Goal: Information Seeking & Learning: Learn about a topic

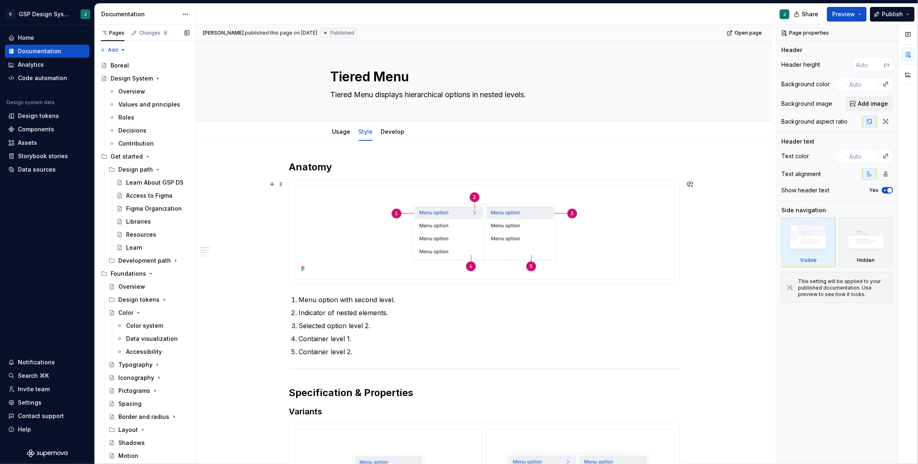
scroll to position [1182, 0]
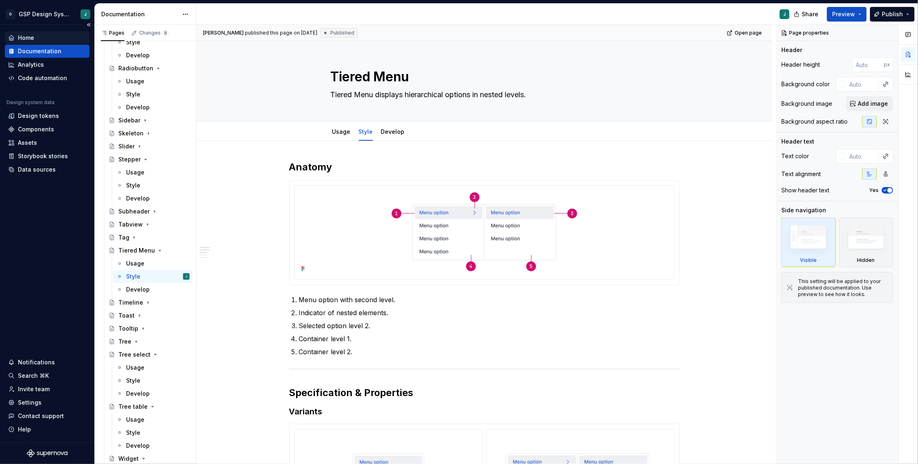
click at [21, 44] on div "Home" at bounding box center [47, 37] width 85 height 13
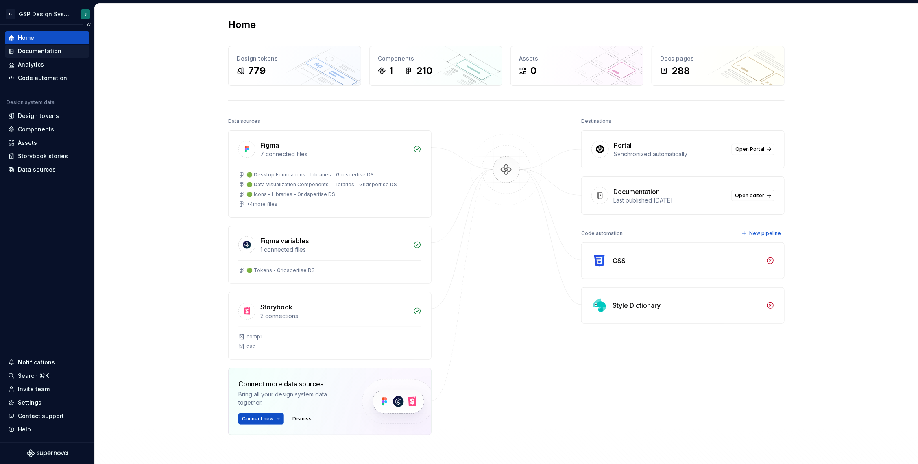
click at [28, 51] on div "Documentation" at bounding box center [40, 51] width 44 height 8
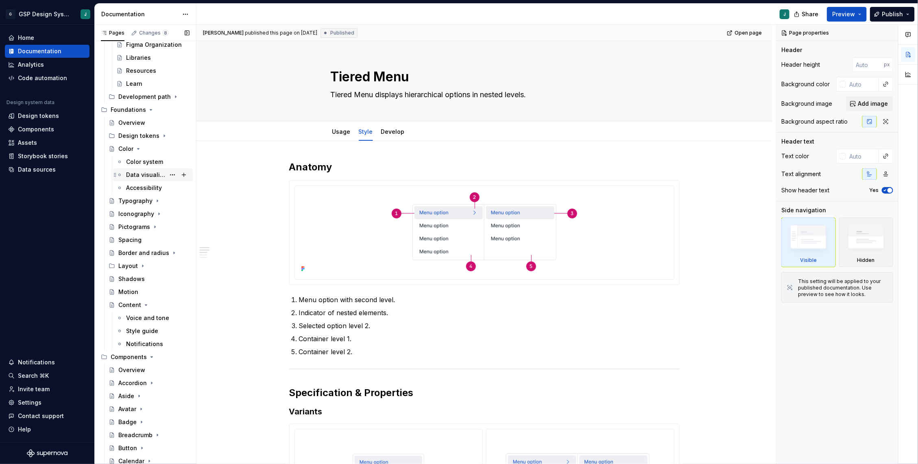
scroll to position [194, 0]
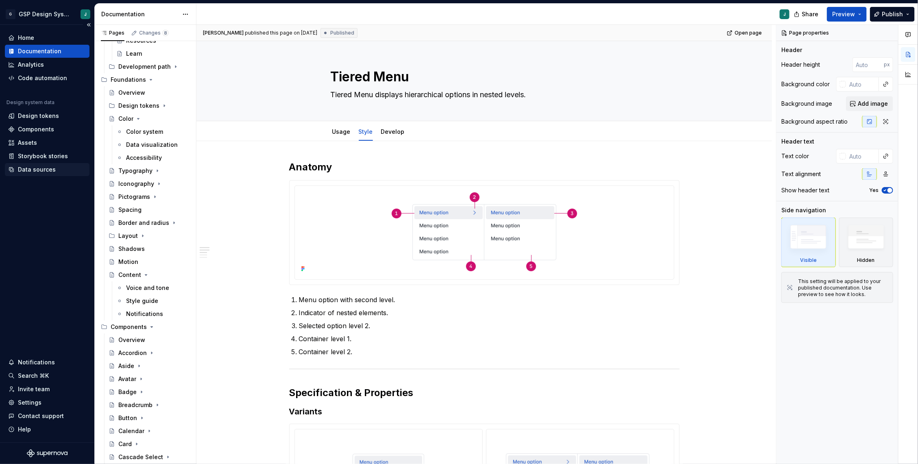
click at [43, 173] on div "Data sources" at bounding box center [37, 170] width 38 height 8
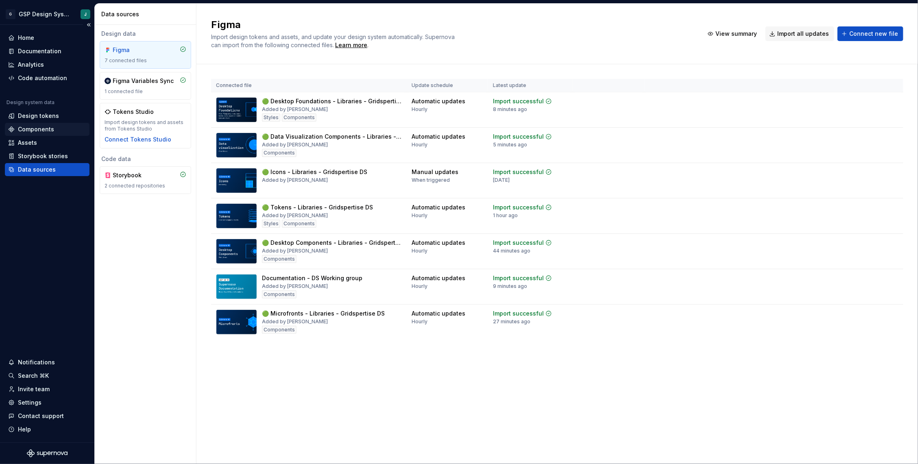
click at [36, 126] on div "Components" at bounding box center [36, 129] width 36 height 8
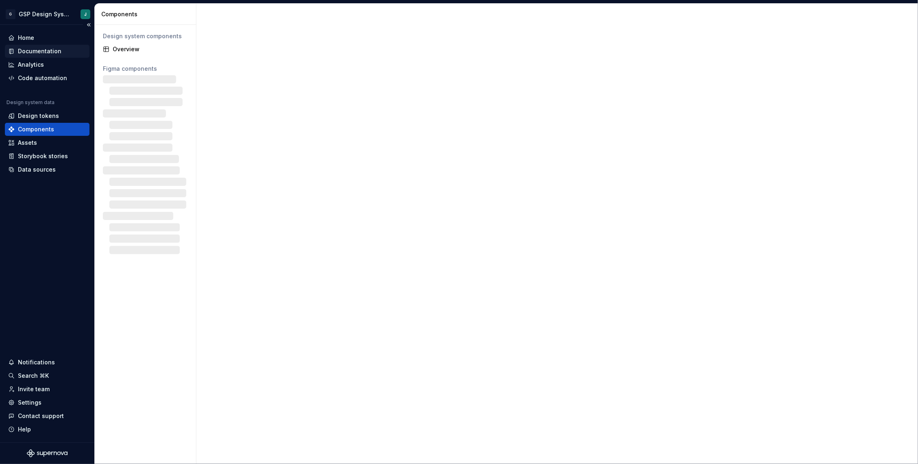
click at [36, 54] on div "Documentation" at bounding box center [40, 51] width 44 height 8
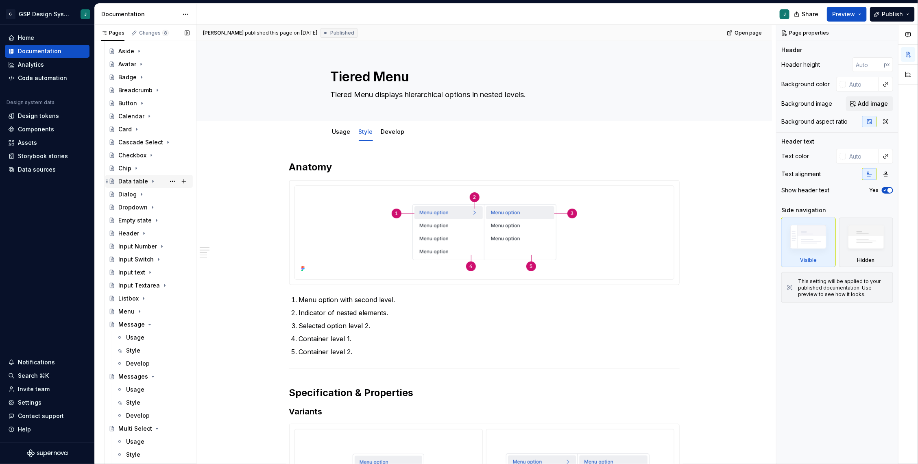
scroll to position [508, 0]
click at [130, 79] on div "Badge" at bounding box center [127, 78] width 18 height 8
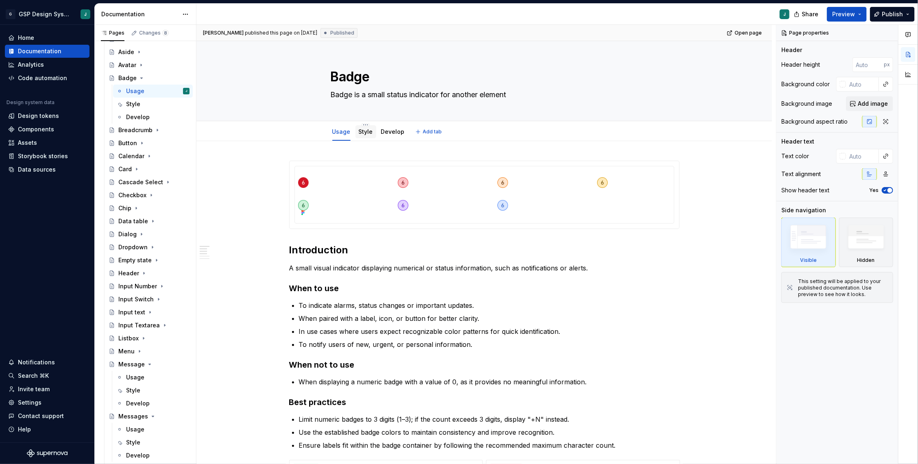
click at [372, 132] on link "Style" at bounding box center [366, 131] width 14 height 7
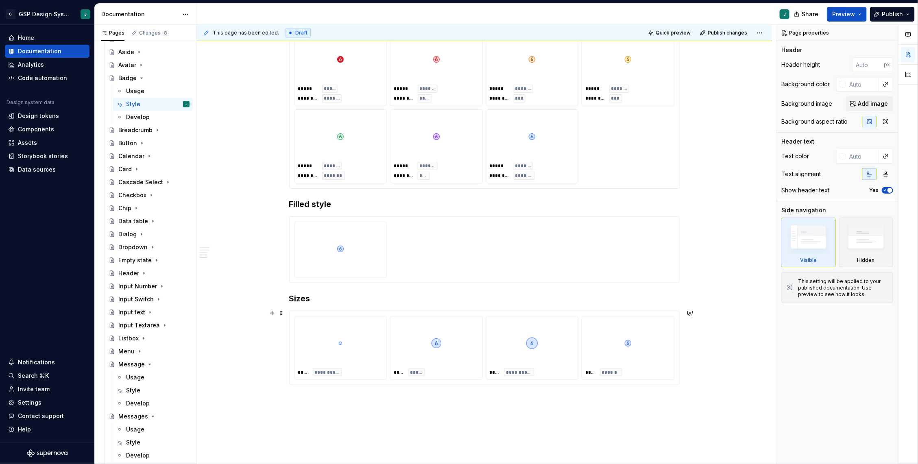
scroll to position [435, 0]
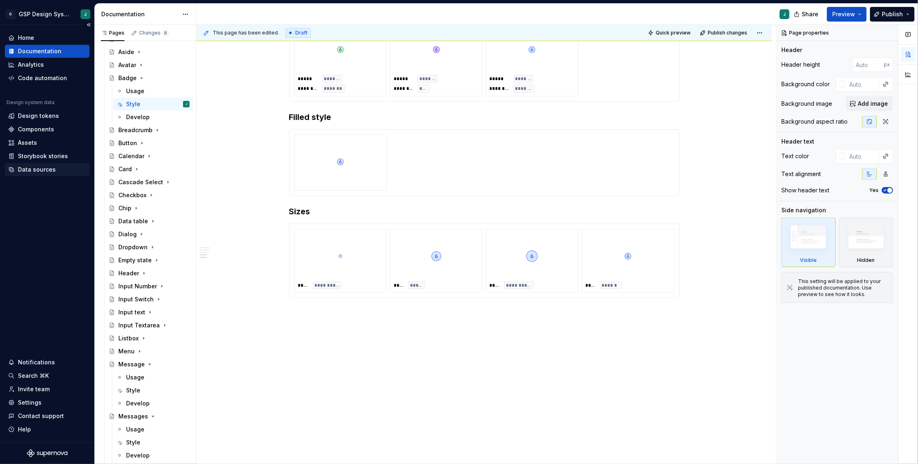
click at [31, 169] on div "Data sources" at bounding box center [37, 170] width 38 height 8
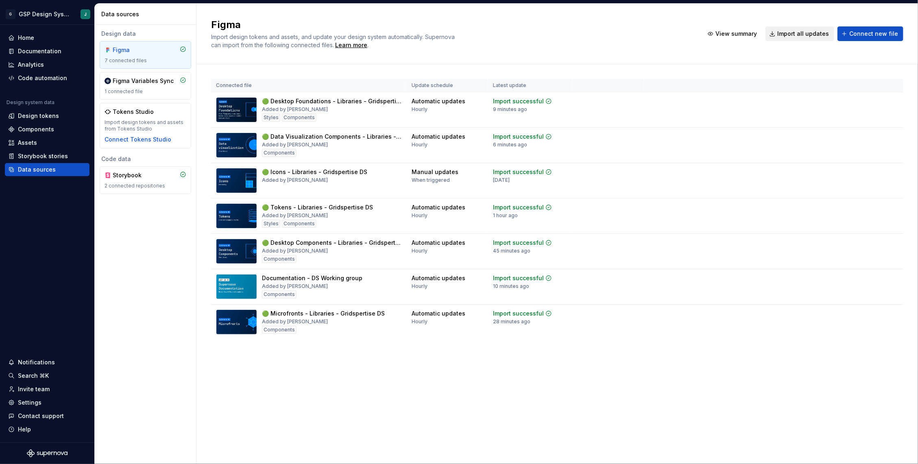
click at [810, 33] on span "Import all updates" at bounding box center [803, 34] width 52 height 8
click at [34, 47] on div "Documentation" at bounding box center [40, 51] width 44 height 8
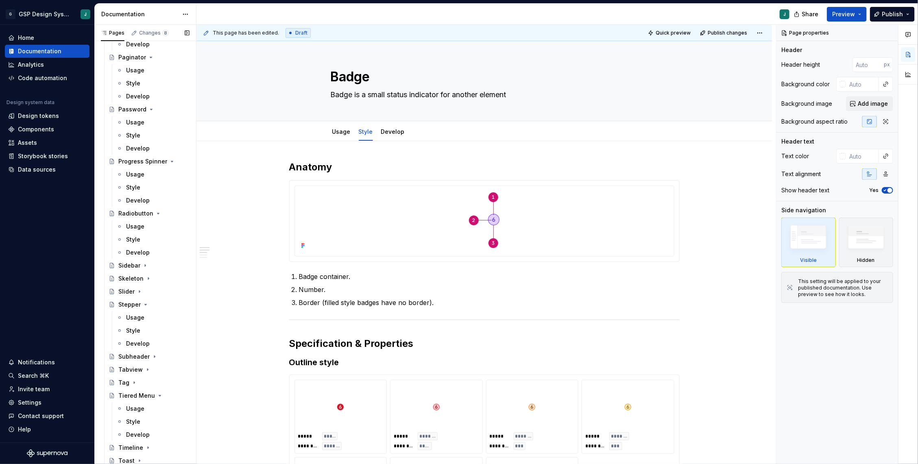
scroll to position [1146, 0]
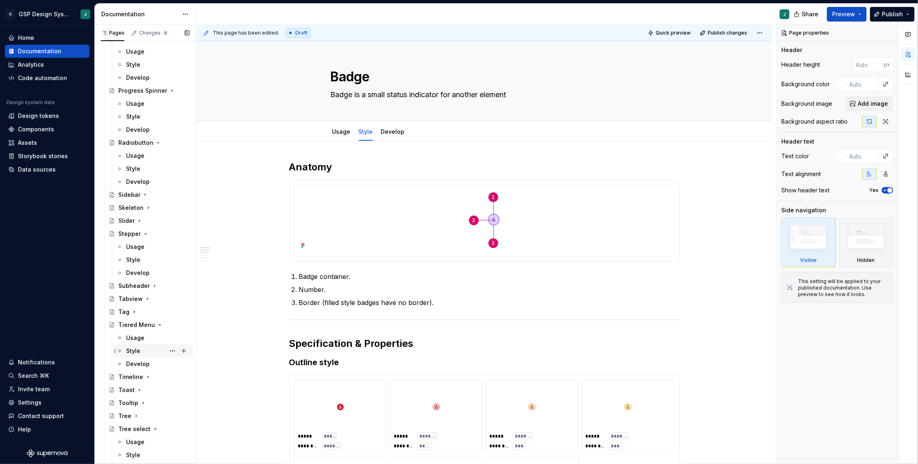
click at [138, 352] on div "Style" at bounding box center [133, 351] width 14 height 8
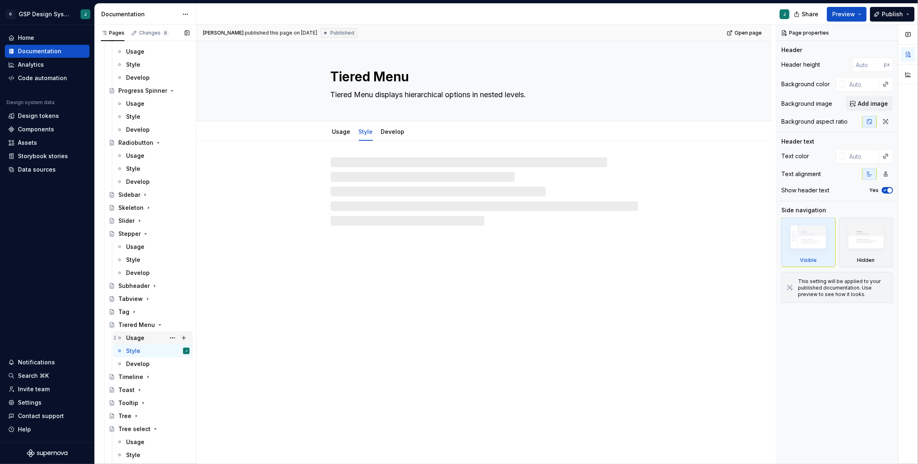
click at [138, 338] on div "Usage" at bounding box center [135, 338] width 18 height 8
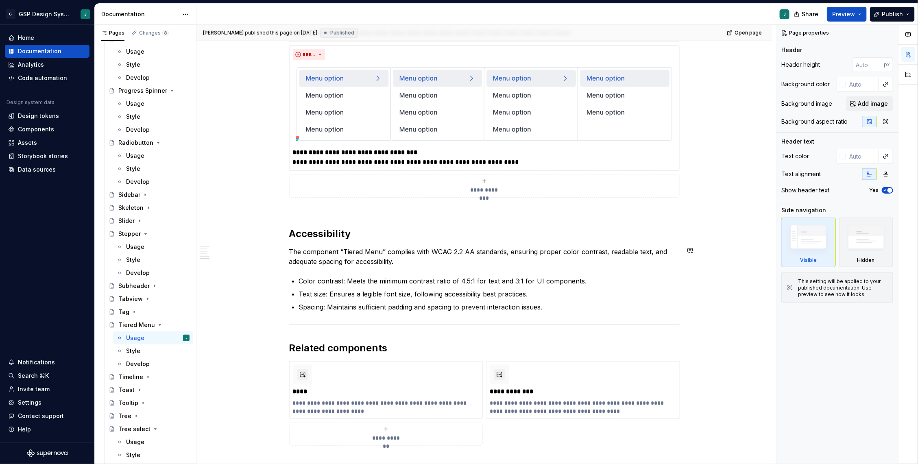
scroll to position [516, 0]
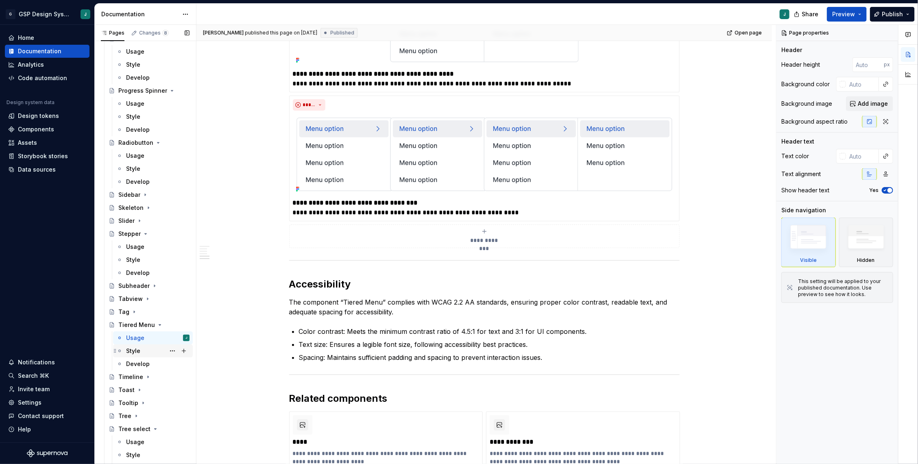
click at [138, 350] on div "Style" at bounding box center [133, 351] width 14 height 8
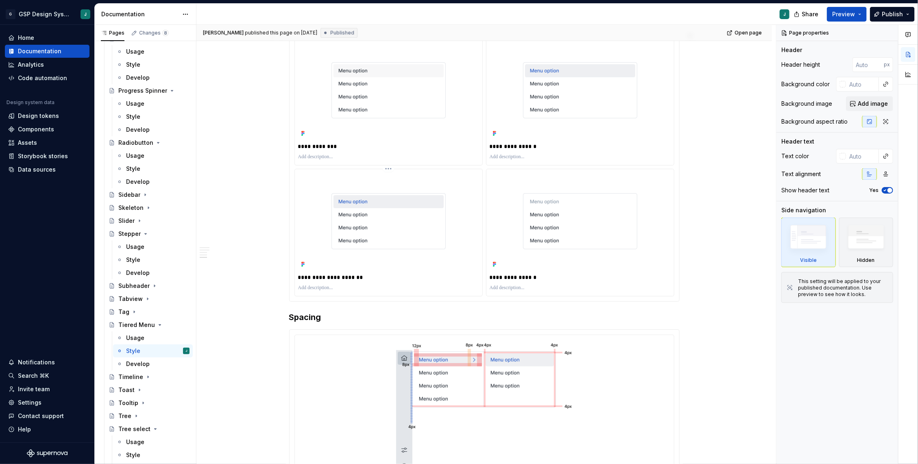
scroll to position [545, 0]
click at [565, 221] on img at bounding box center [580, 221] width 120 height 62
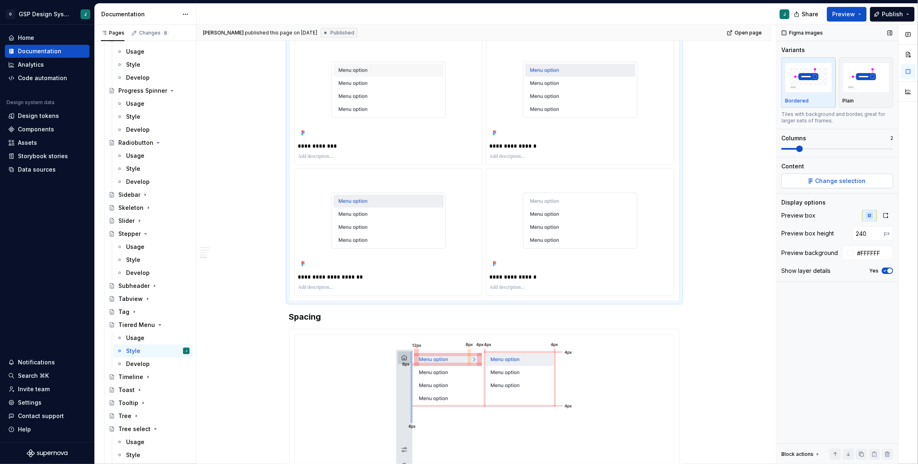
click at [831, 178] on span "Change selection" at bounding box center [841, 181] width 50 height 8
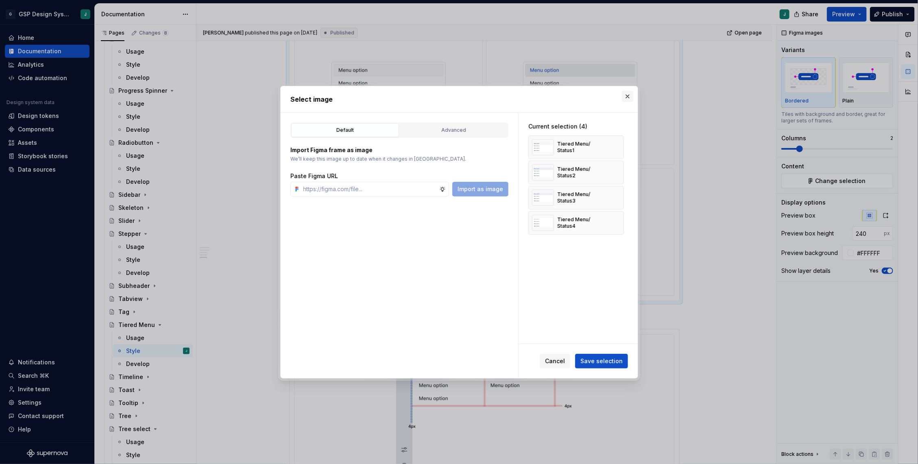
click at [627, 97] on button "button" at bounding box center [627, 96] width 11 height 11
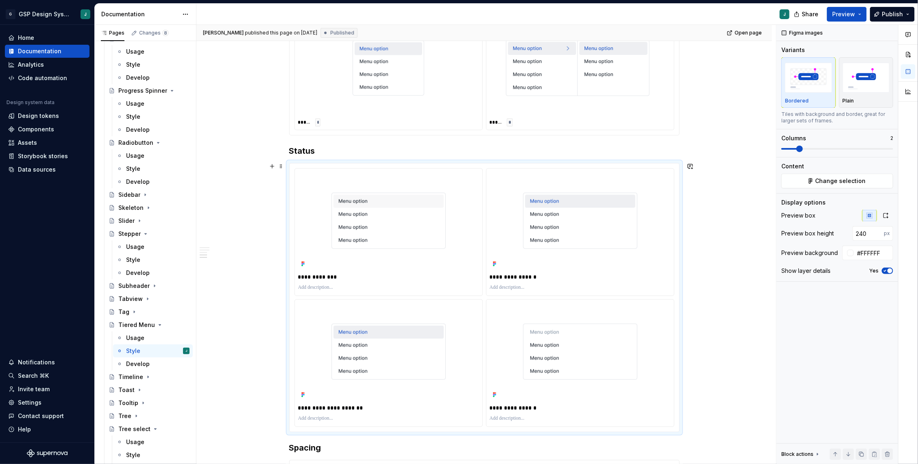
scroll to position [413, 0]
click at [378, 215] on img at bounding box center [389, 222] width 120 height 62
click at [282, 168] on span at bounding box center [281, 167] width 7 height 11
click at [861, 179] on span "Change selection" at bounding box center [841, 181] width 50 height 8
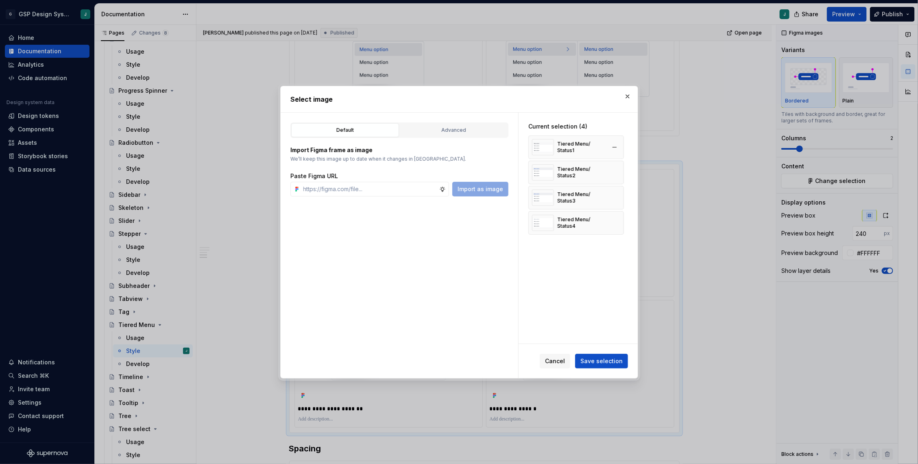
click at [602, 148] on div "Tiered Menu/ Status1" at bounding box center [581, 147] width 48 height 13
click at [618, 218] on button "button" at bounding box center [614, 222] width 11 height 11
click at [618, 194] on button "button" at bounding box center [614, 197] width 11 height 11
click at [618, 170] on button "button" at bounding box center [614, 172] width 11 height 11
click at [618, 146] on button "button" at bounding box center [614, 147] width 11 height 11
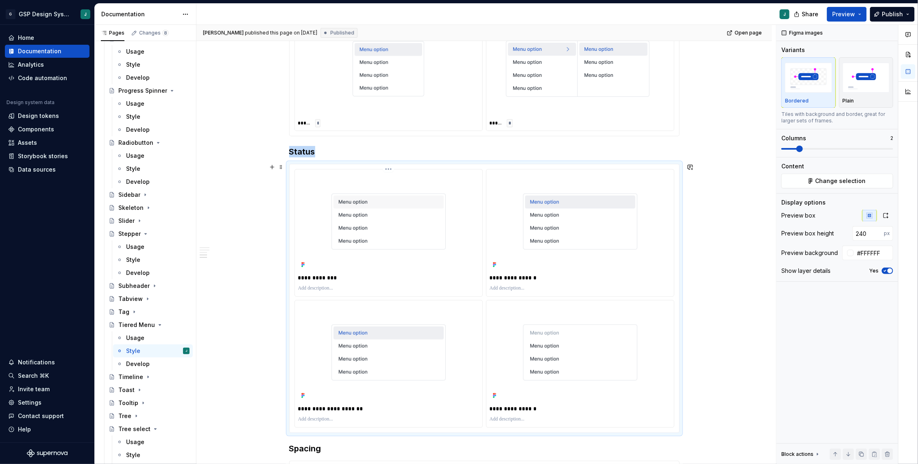
click at [331, 176] on div at bounding box center [388, 222] width 181 height 98
click at [869, 90] on img "button" at bounding box center [866, 78] width 47 height 30
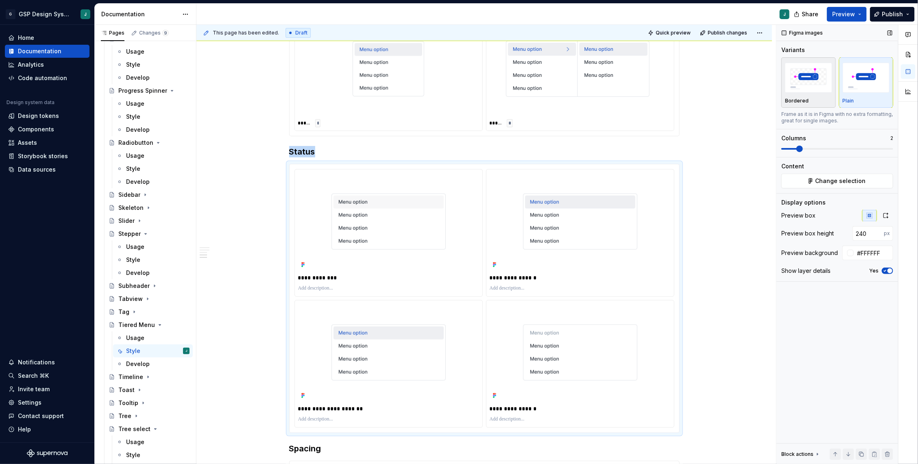
click at [820, 94] on div "button" at bounding box center [808, 77] width 47 height 33
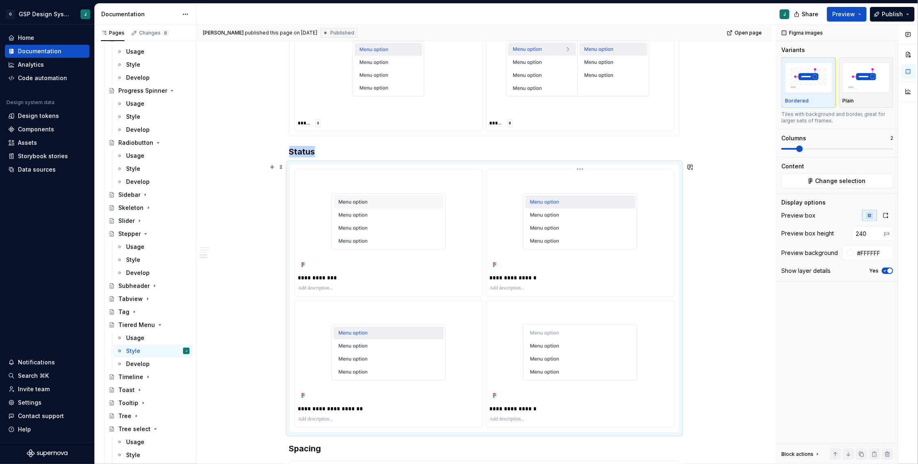
click at [616, 191] on img at bounding box center [580, 222] width 120 height 62
click at [847, 181] on span "Change selection" at bounding box center [841, 181] width 50 height 8
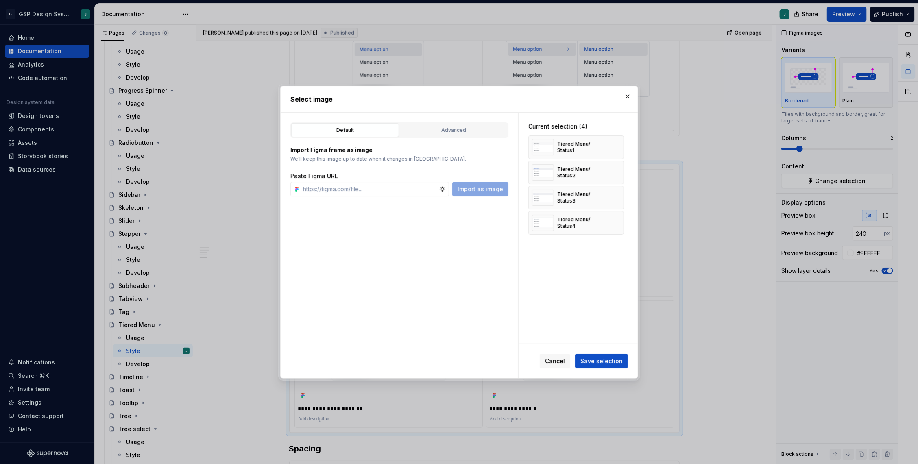
click at [387, 158] on p "We’ll keep this image up to date when it changes in [GEOGRAPHIC_DATA]." at bounding box center [399, 159] width 218 height 7
click at [621, 99] on h2 "Select image" at bounding box center [459, 99] width 338 height 10
click at [628, 98] on button "button" at bounding box center [627, 96] width 11 height 11
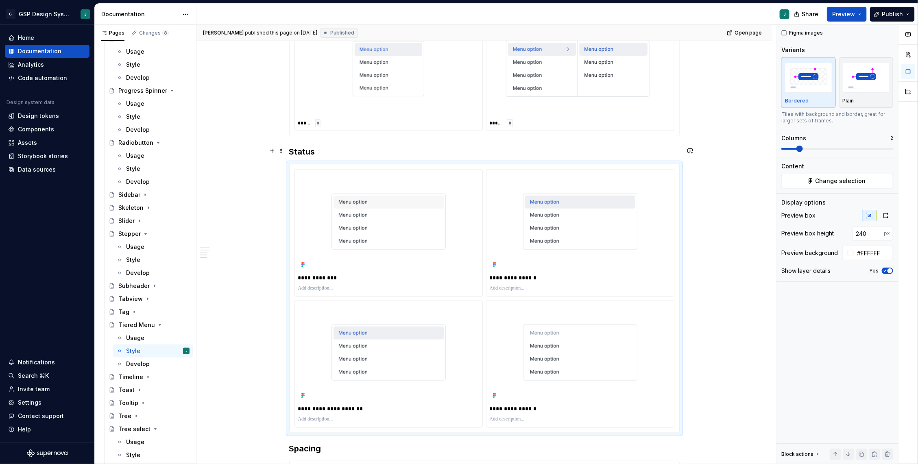
click at [331, 148] on h3 "Status" at bounding box center [484, 151] width 391 height 11
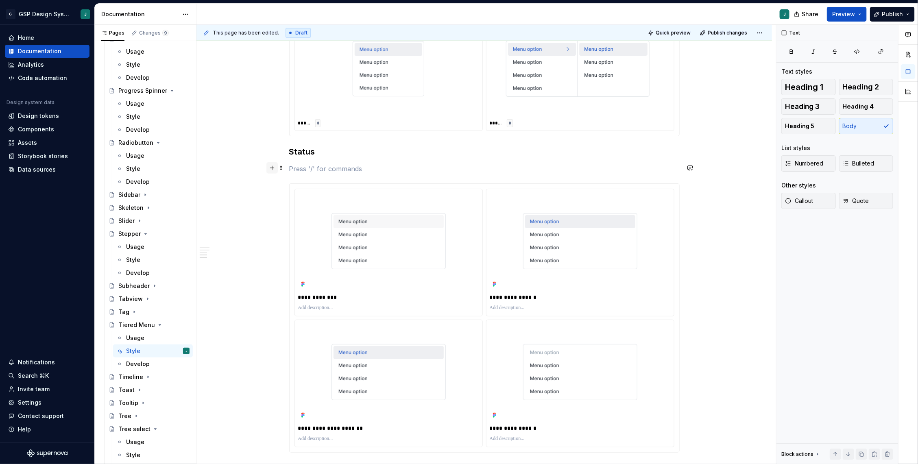
type textarea "*"
click at [273, 166] on button "button" at bounding box center [271, 167] width 11 height 11
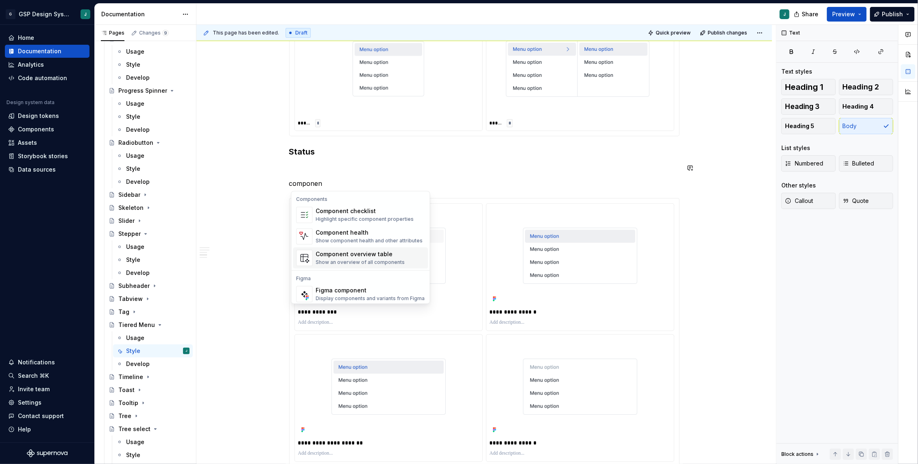
scroll to position [24, 0]
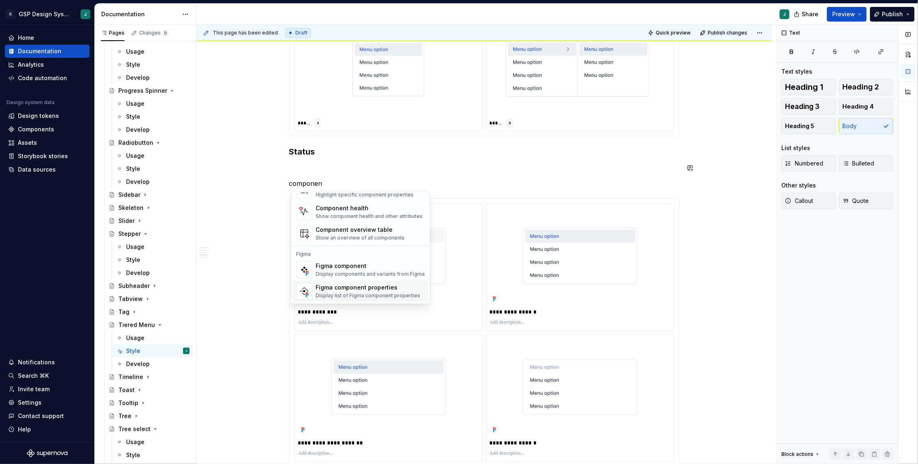
click at [359, 293] on div "Display list of Figma component properties" at bounding box center [368, 296] width 105 height 7
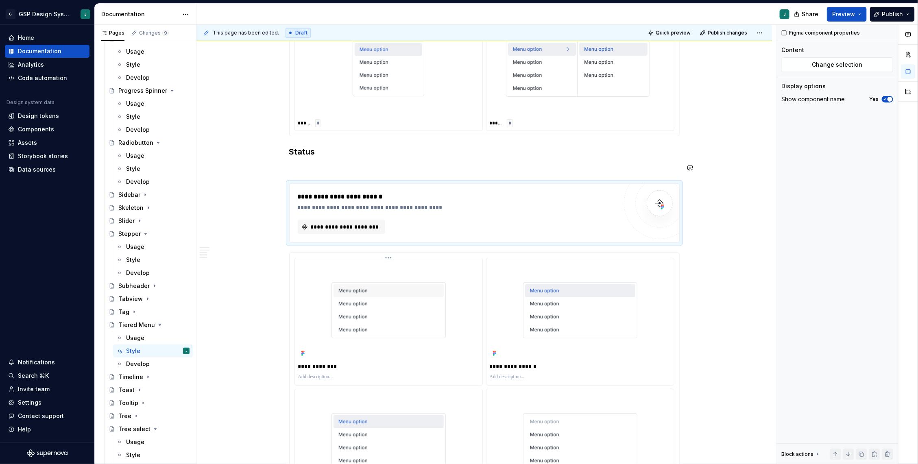
type textarea "*"
click at [352, 227] on span "**********" at bounding box center [345, 227] width 70 height 8
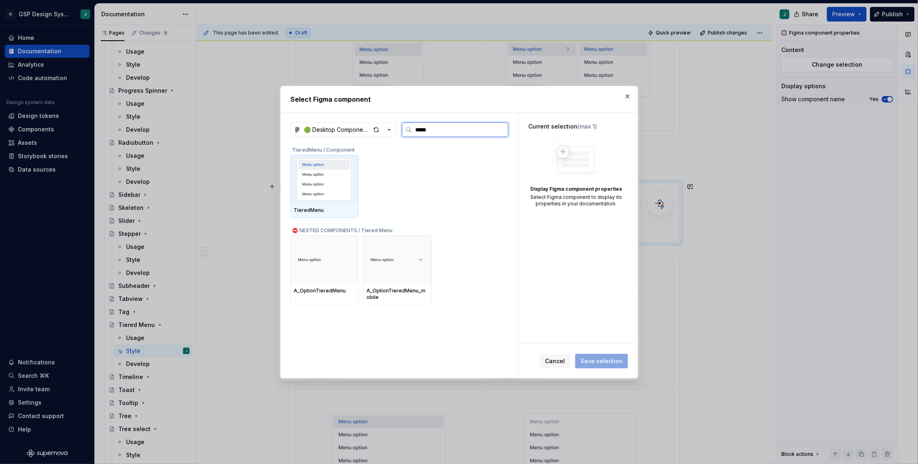
type input "******"
click at [321, 186] on img at bounding box center [324, 179] width 61 height 42
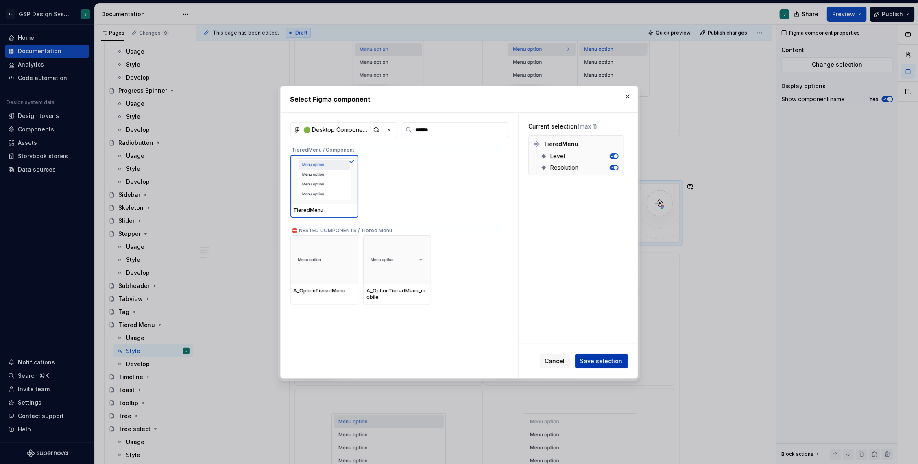
click at [610, 364] on span "Save selection" at bounding box center [602, 361] width 42 height 8
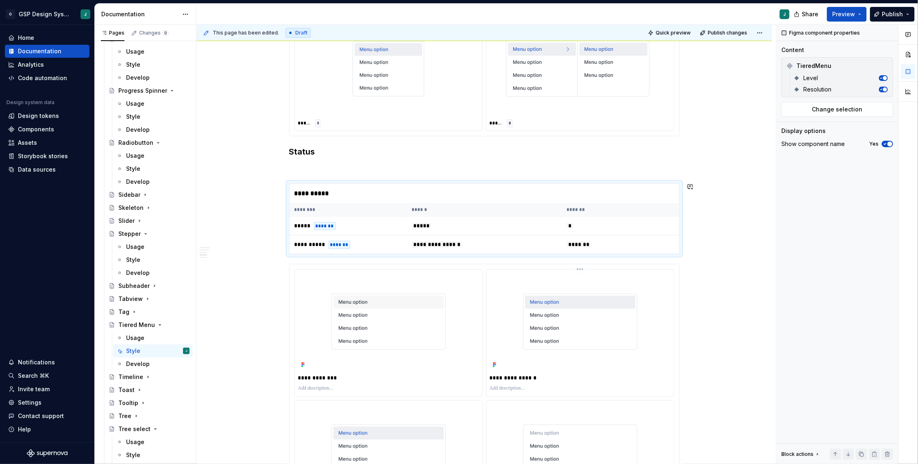
type textarea "*"
click at [408, 212] on th "******" at bounding box center [484, 209] width 155 height 13
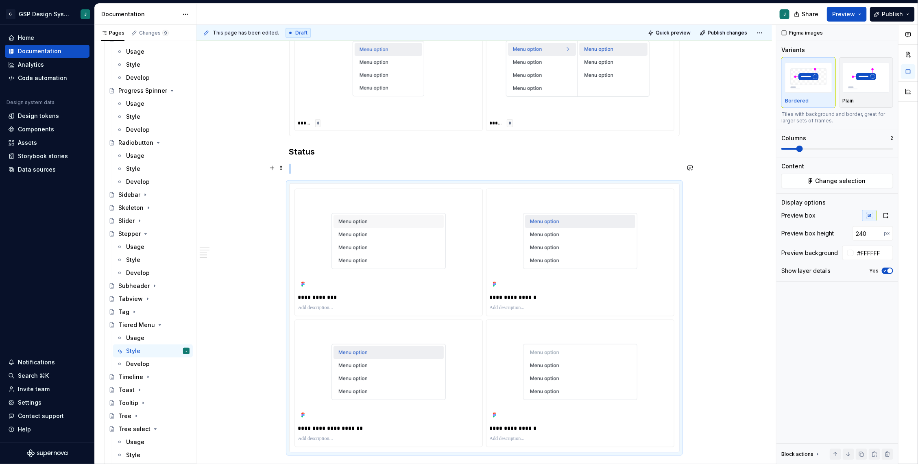
click at [325, 172] on p at bounding box center [484, 169] width 391 height 10
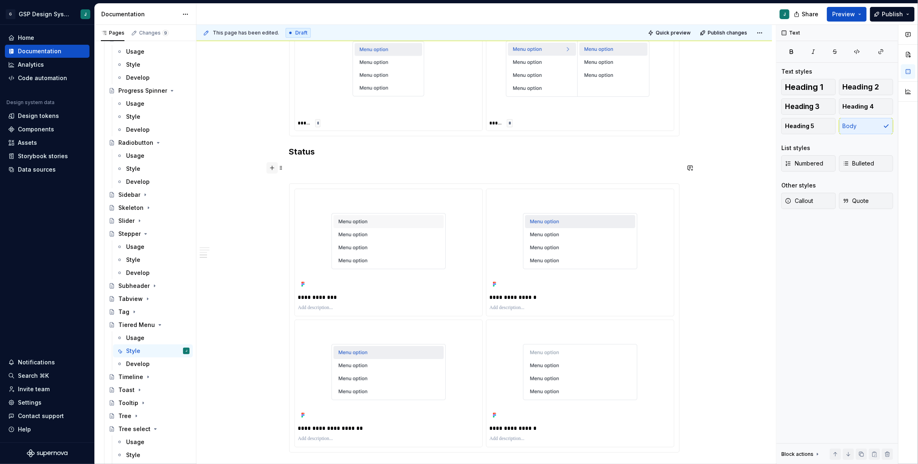
click at [271, 165] on button "button" at bounding box center [271, 167] width 11 height 11
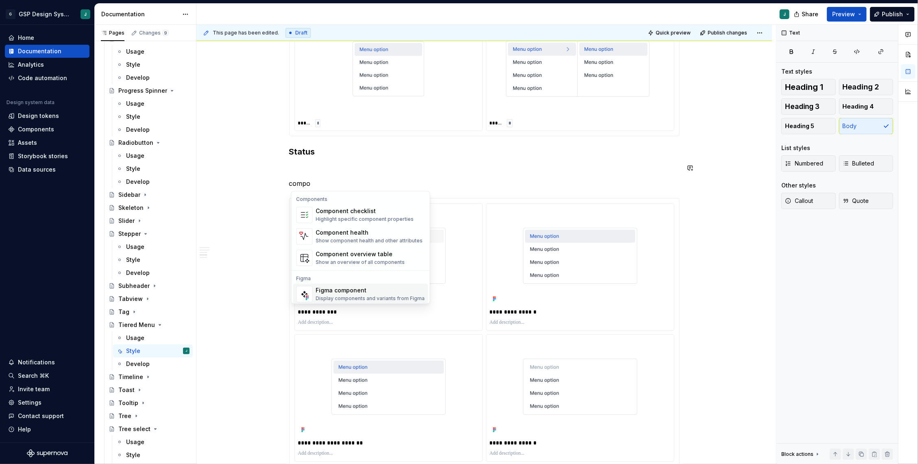
click at [343, 288] on div "Figma component" at bounding box center [370, 291] width 109 height 8
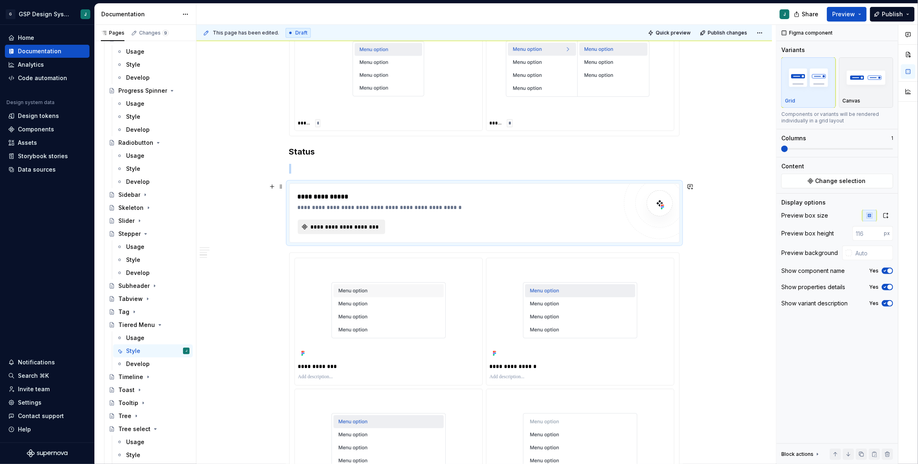
click at [360, 225] on span "**********" at bounding box center [345, 227] width 70 height 8
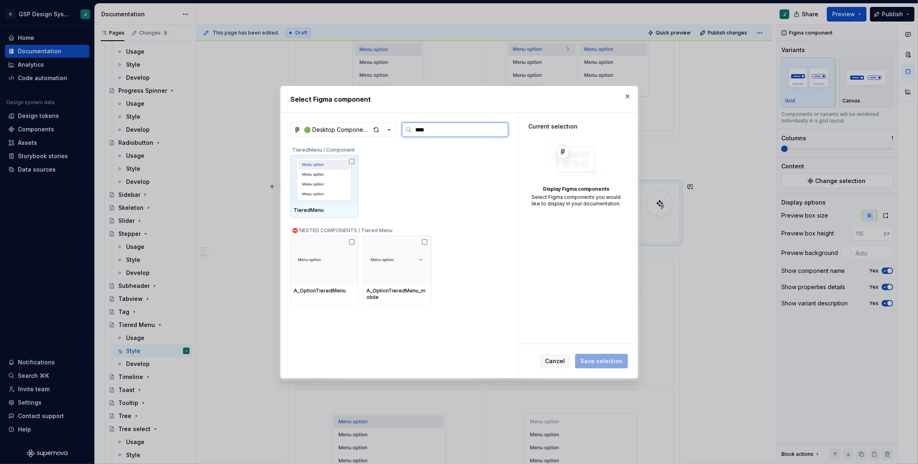
type input "*****"
click at [332, 183] on img at bounding box center [324, 179] width 61 height 42
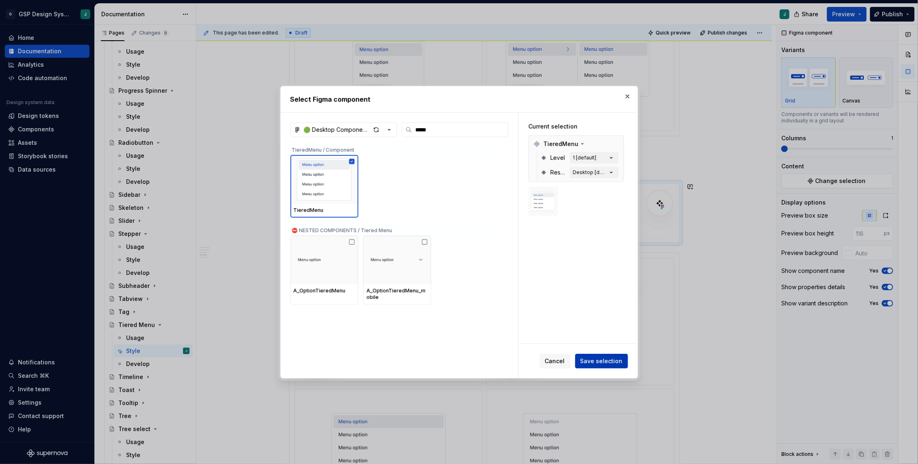
click at [604, 366] on button "Save selection" at bounding box center [601, 361] width 53 height 15
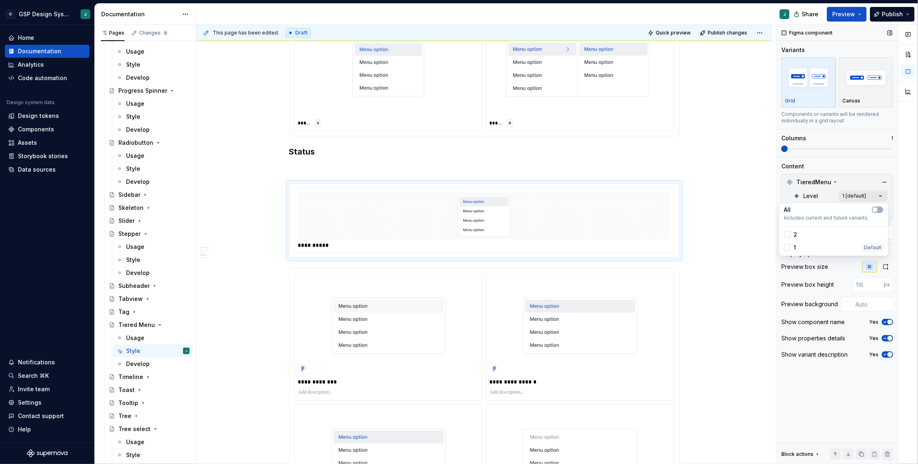
click at [862, 195] on div "Comments Open comments No comments yet Select ‘Comment’ from the block context …" at bounding box center [848, 245] width 142 height 440
click at [872, 208] on div "Comments Open comments No comments yet Select ‘Comment’ from the block context …" at bounding box center [848, 245] width 142 height 440
click at [839, 206] on div "Comments Open comments No comments yet Select ‘Comment’ from the block context …" at bounding box center [848, 245] width 142 height 440
click at [488, 212] on img at bounding box center [485, 216] width 72 height 41
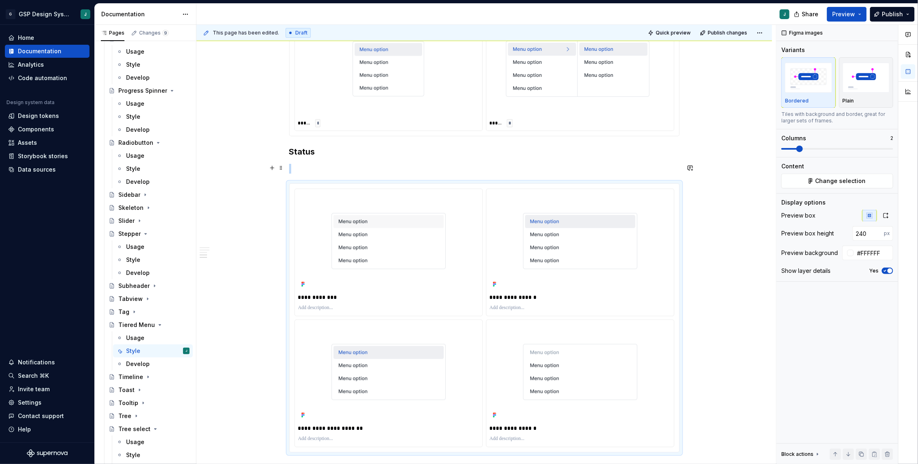
click at [299, 170] on p at bounding box center [484, 169] width 391 height 10
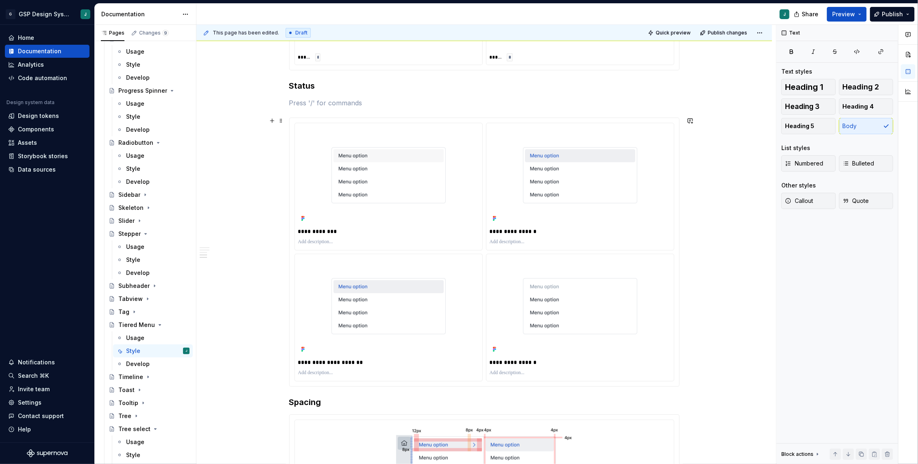
scroll to position [480, 0]
click at [378, 225] on div "**********" at bounding box center [388, 230] width 181 height 11
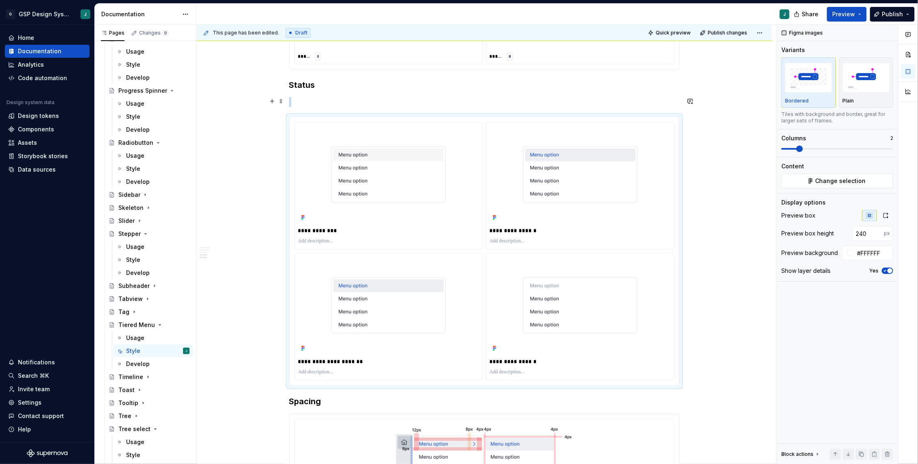
click at [312, 102] on p at bounding box center [484, 102] width 391 height 10
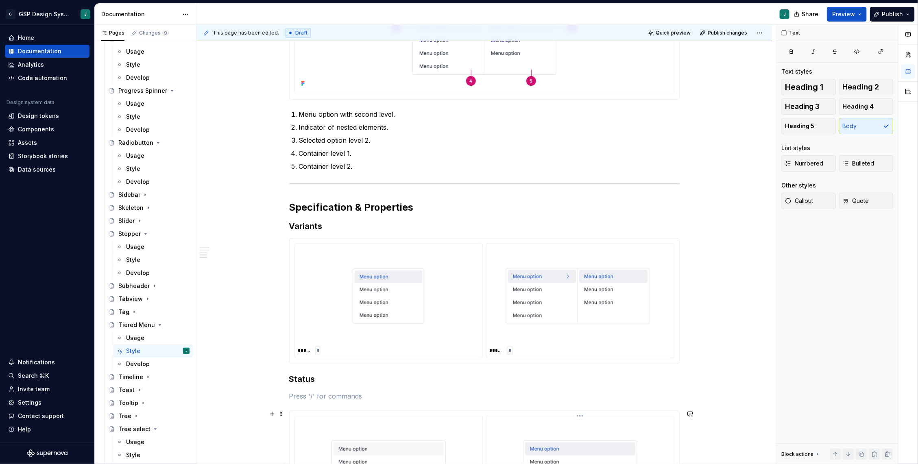
scroll to position [0, 0]
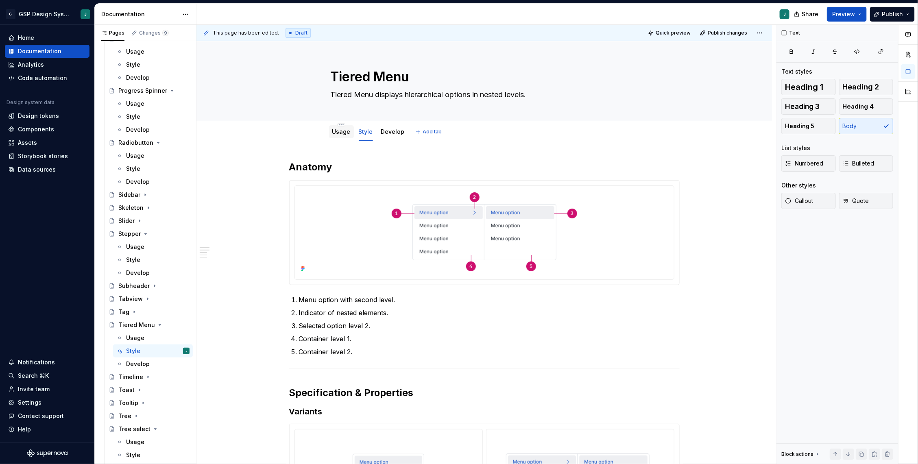
click at [336, 133] on link "Usage" at bounding box center [341, 131] width 18 height 7
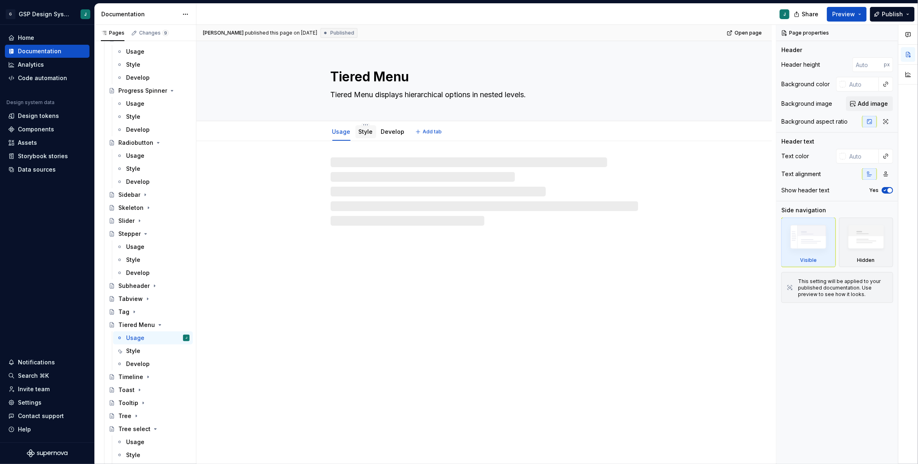
click at [369, 133] on link "Style" at bounding box center [366, 131] width 14 height 7
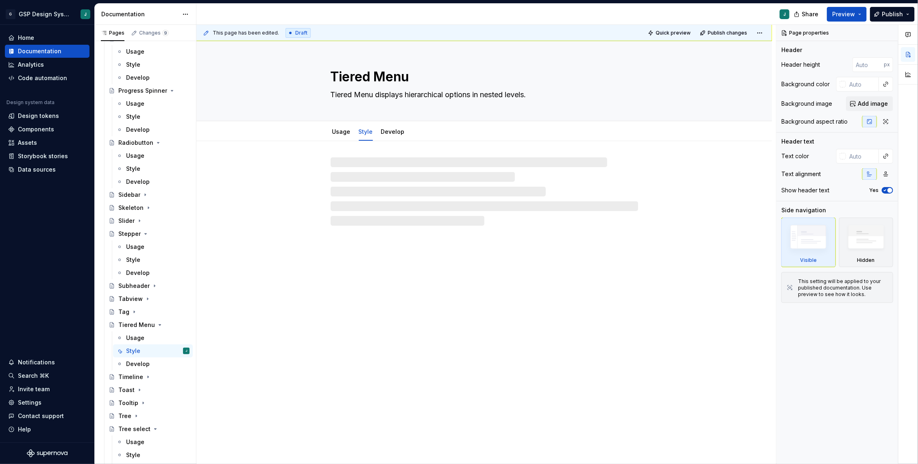
type textarea "*"
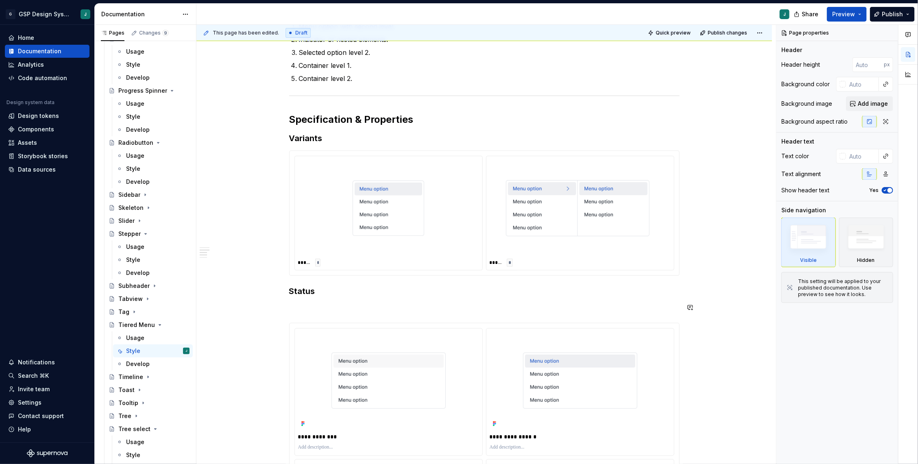
scroll to position [279, 0]
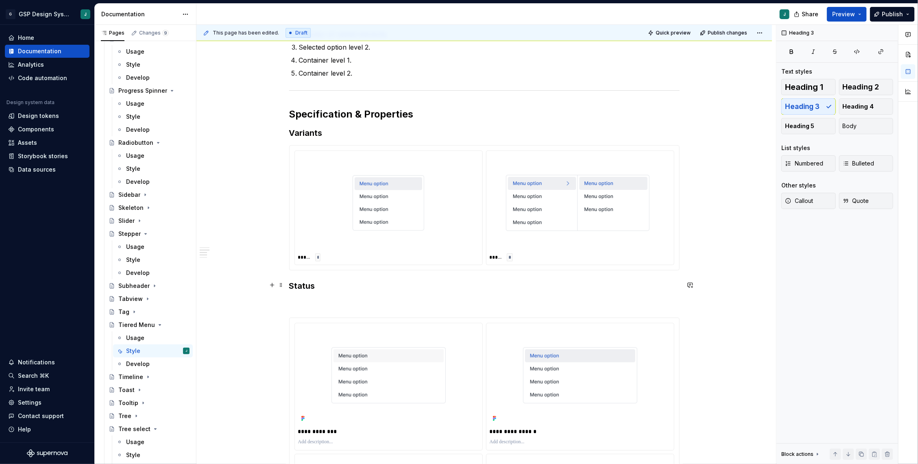
click at [328, 283] on h3 "Status" at bounding box center [484, 285] width 391 height 11
click at [306, 300] on p at bounding box center [484, 303] width 391 height 10
click at [290, 284] on div "**********" at bounding box center [485, 419] width 576 height 1114
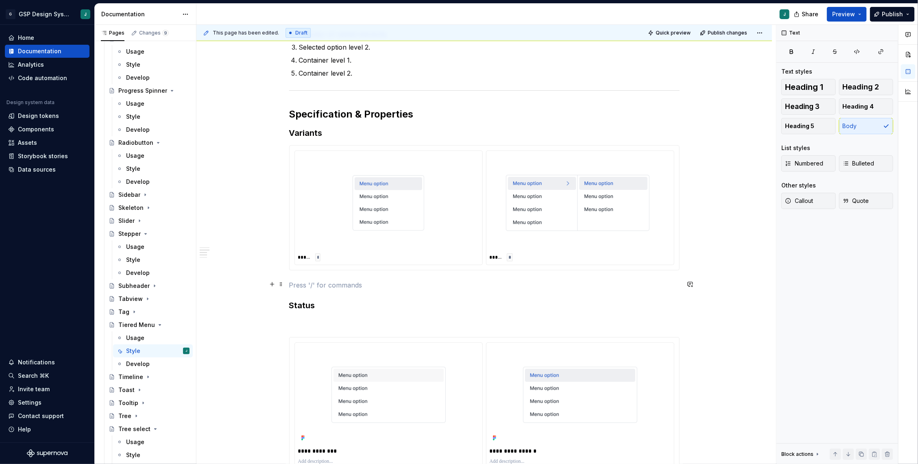
click at [299, 280] on p at bounding box center [484, 285] width 391 height 10
click at [272, 284] on button "button" at bounding box center [271, 284] width 11 height 11
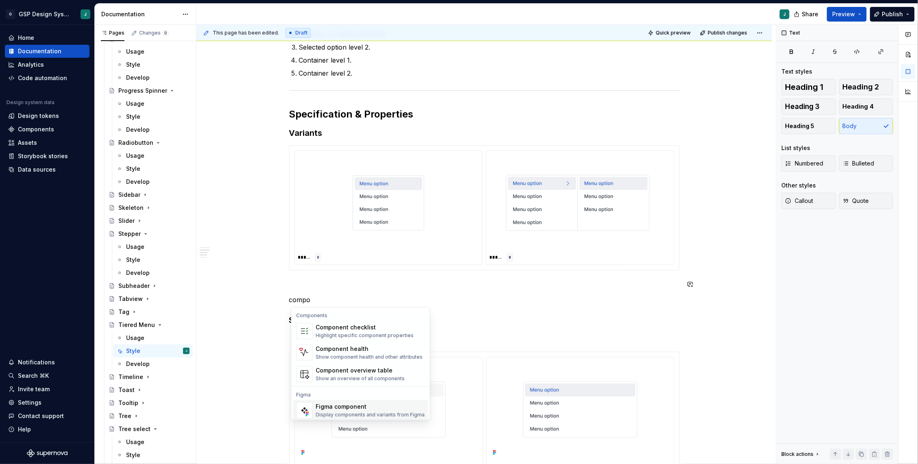
click at [341, 404] on div "Figma component" at bounding box center [370, 407] width 109 height 8
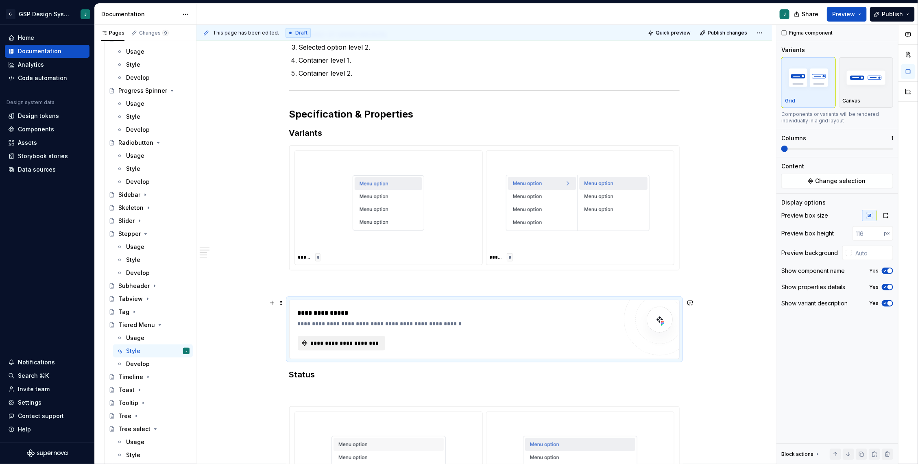
click at [346, 341] on span "**********" at bounding box center [345, 343] width 70 height 8
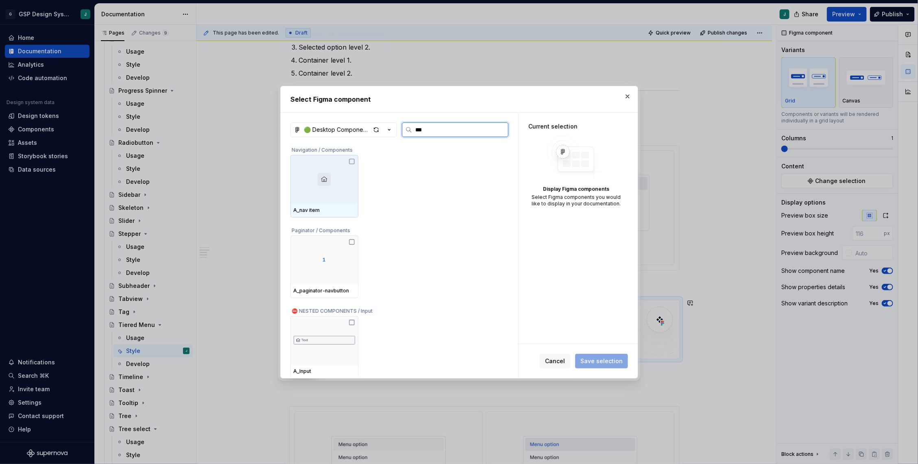
type input "****"
click at [342, 167] on div at bounding box center [324, 179] width 68 height 49
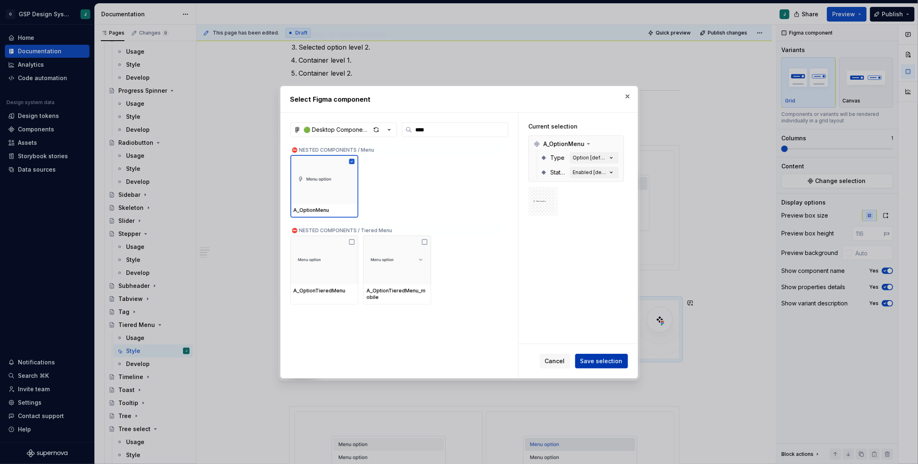
click at [611, 356] on button "Save selection" at bounding box center [601, 361] width 53 height 15
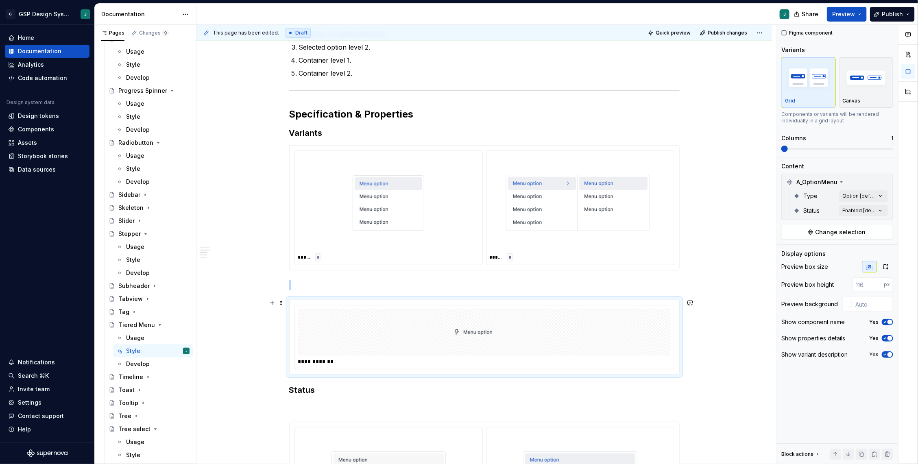
click at [370, 345] on div at bounding box center [484, 332] width 373 height 47
click at [857, 195] on div "Comments Open comments No comments yet Select ‘Comment’ from the block context …" at bounding box center [848, 245] width 142 height 440
click at [787, 234] on div at bounding box center [787, 234] width 7 height 7
click at [787, 245] on div at bounding box center [787, 248] width 7 height 7
click at [880, 210] on button "button" at bounding box center [877, 210] width 11 height 7
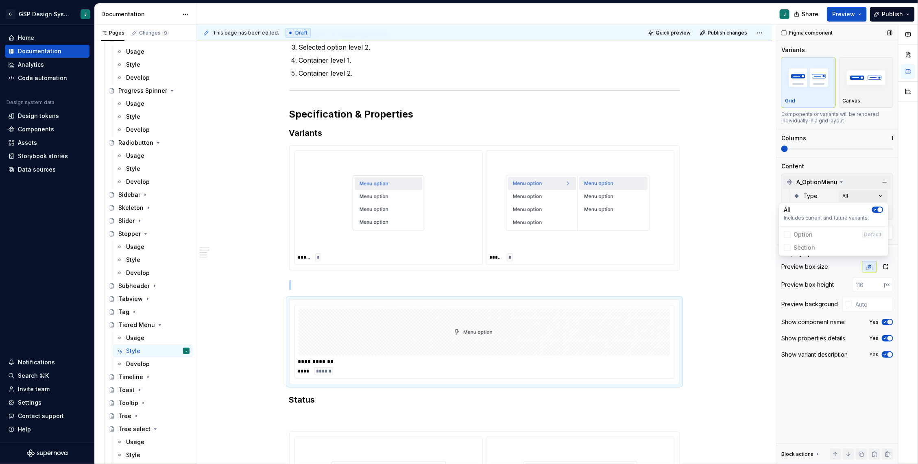
click at [865, 176] on div "Comments Open comments No comments yet Select ‘Comment’ from the block context …" at bounding box center [848, 245] width 142 height 440
click at [872, 210] on div "Comments Open comments No comments yet Select ‘Comment’ from the block context …" at bounding box center [848, 245] width 142 height 440
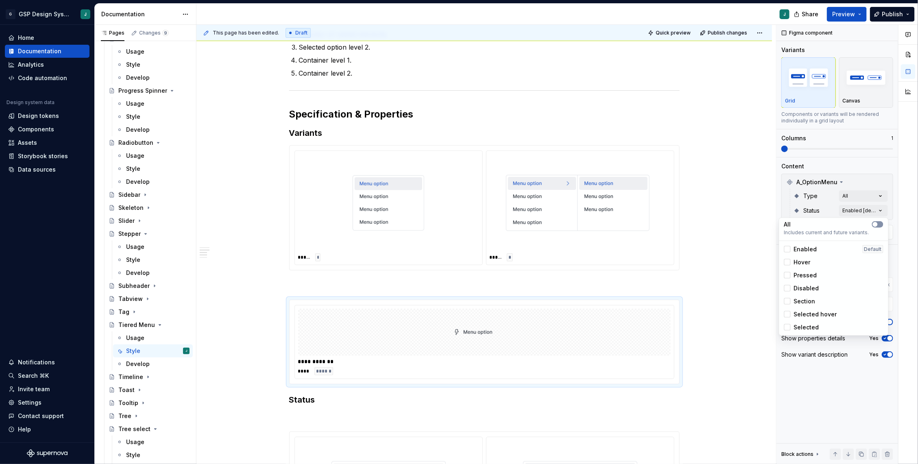
click at [880, 223] on button "button" at bounding box center [877, 224] width 11 height 7
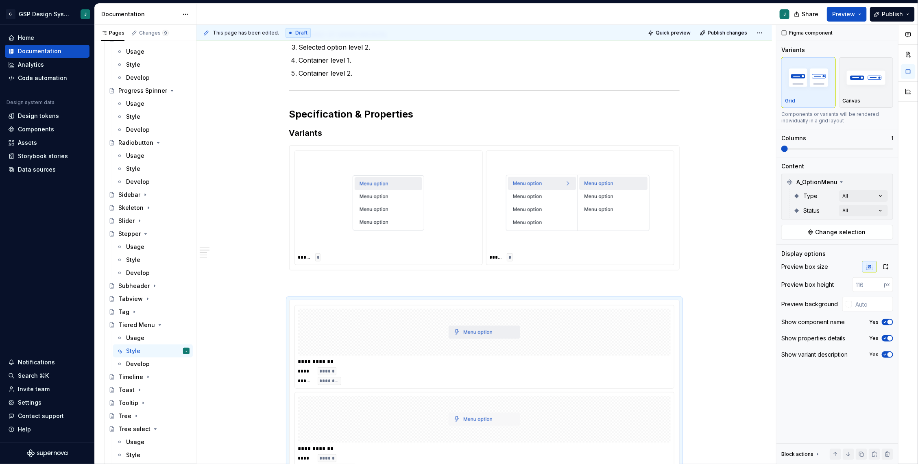
click at [803, 148] on div "Comments Open comments No comments yet Select ‘Comment’ from the block context …" at bounding box center [848, 245] width 142 height 440
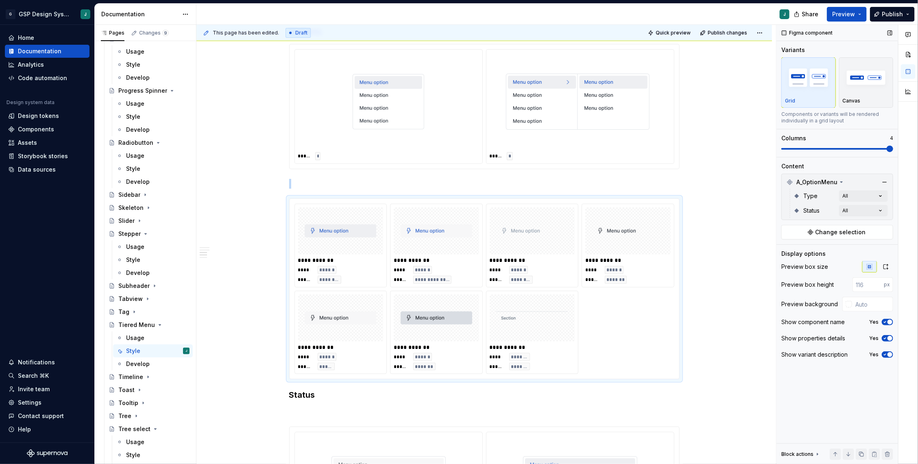
click at [889, 147] on span at bounding box center [838, 149] width 112 height 7
click at [741, 324] on div "**********" at bounding box center [485, 423] width 576 height 1325
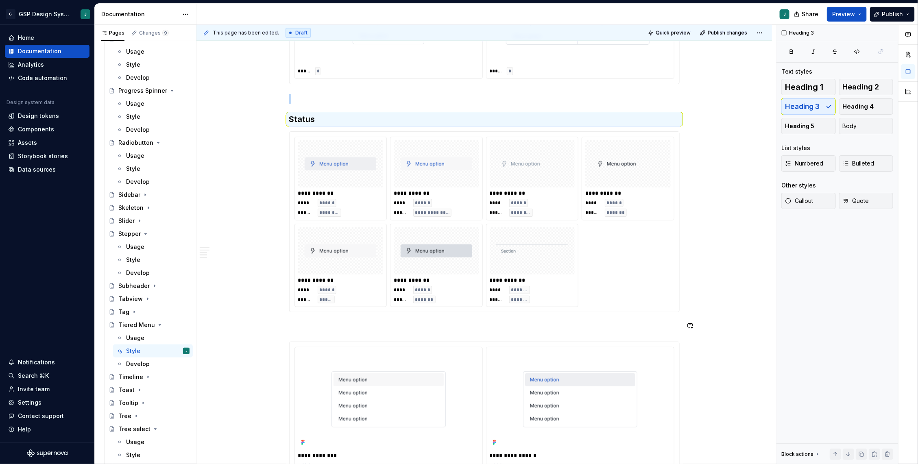
scroll to position [467, 0]
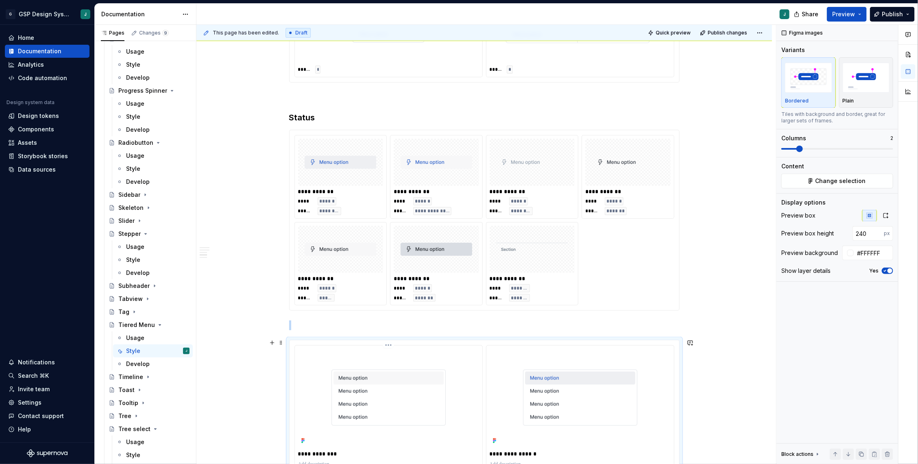
click at [341, 346] on div "**********" at bounding box center [389, 409] width 188 height 127
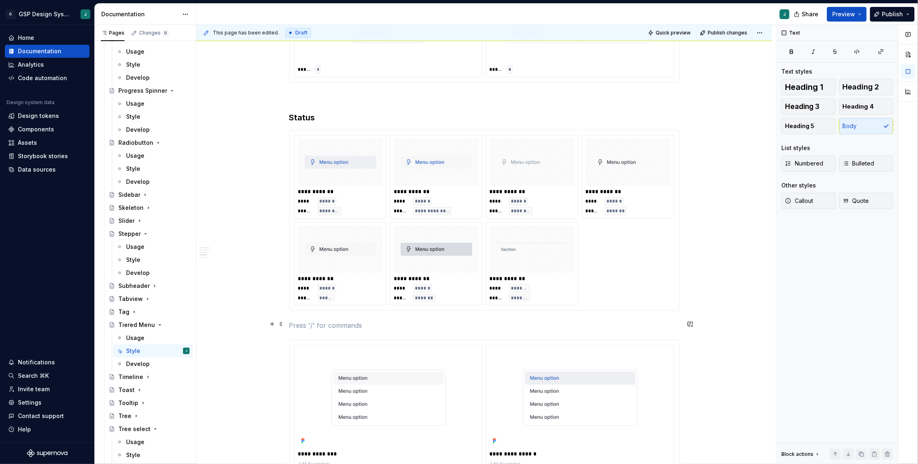
click at [325, 322] on p at bounding box center [484, 326] width 391 height 10
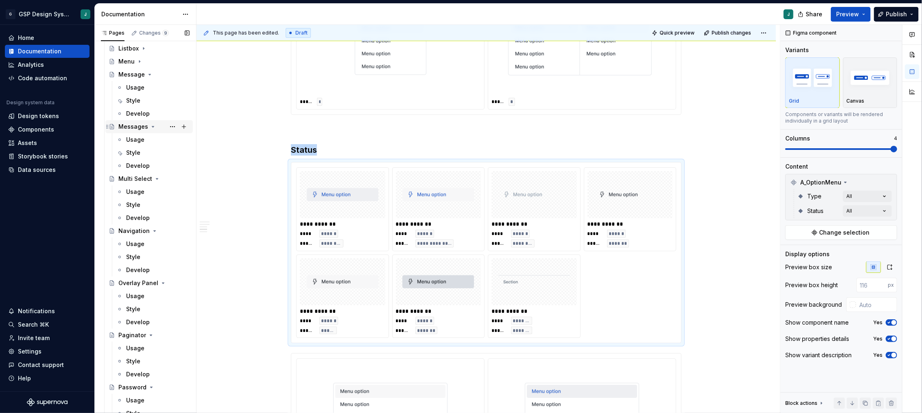
scroll to position [772, 0]
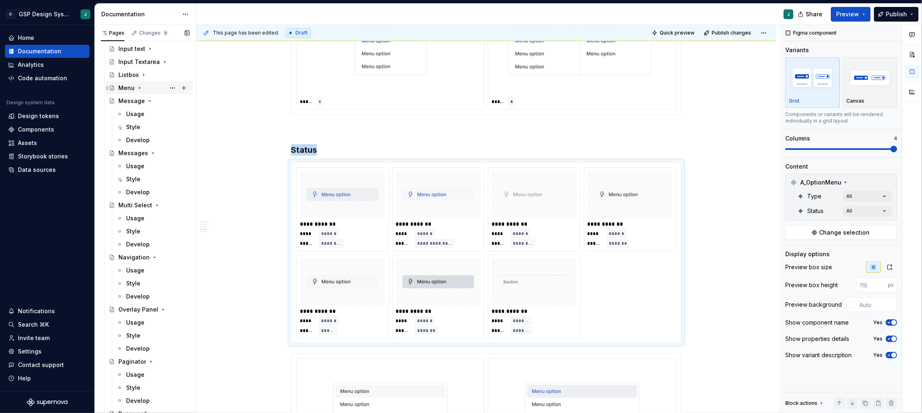
click at [131, 86] on div "Menu" at bounding box center [126, 88] width 16 height 8
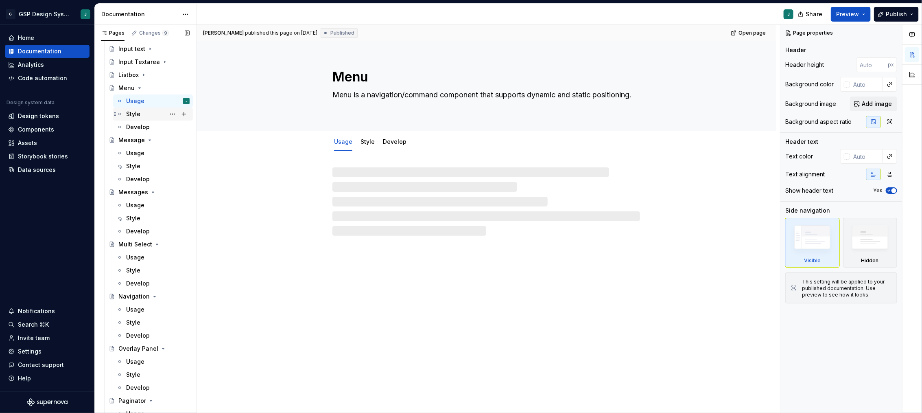
click at [142, 113] on div "Style" at bounding box center [157, 113] width 63 height 11
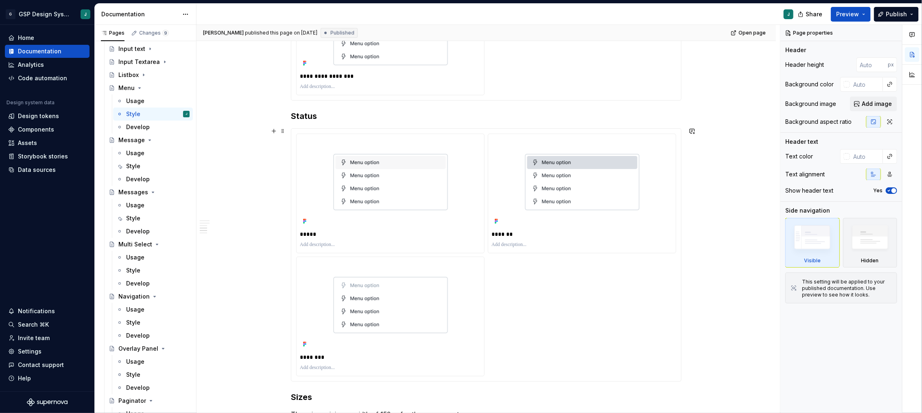
scroll to position [587, 0]
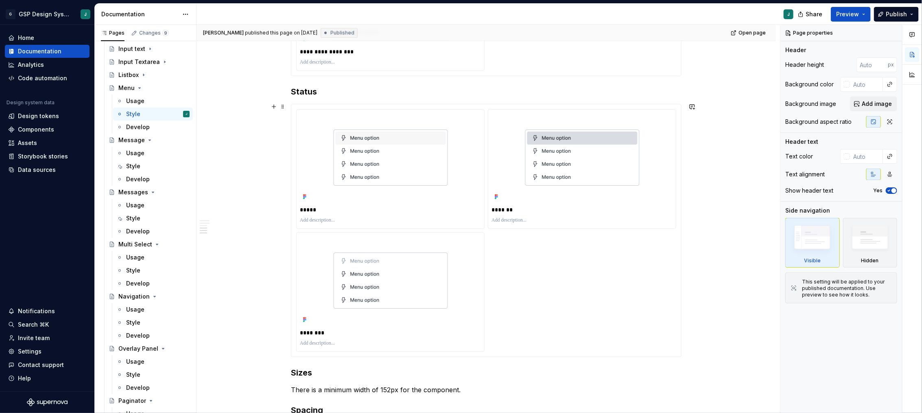
type textarea "*"
click at [538, 275] on div "***** ******* ********" at bounding box center [486, 230] width 380 height 242
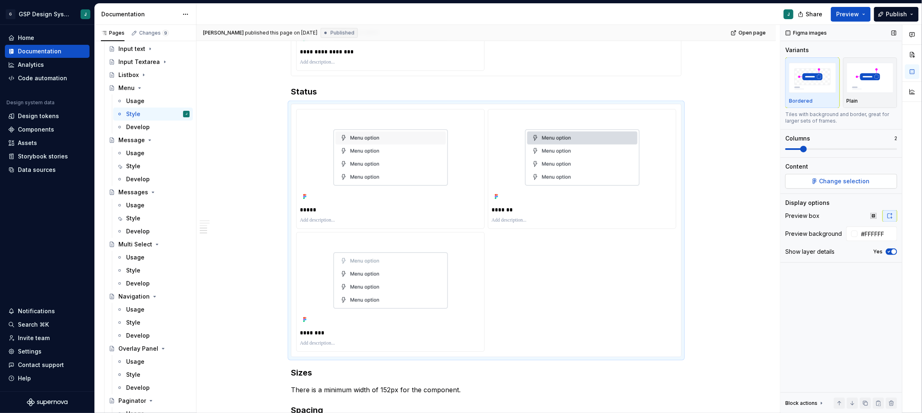
click at [857, 181] on span "Change selection" at bounding box center [844, 181] width 50 height 8
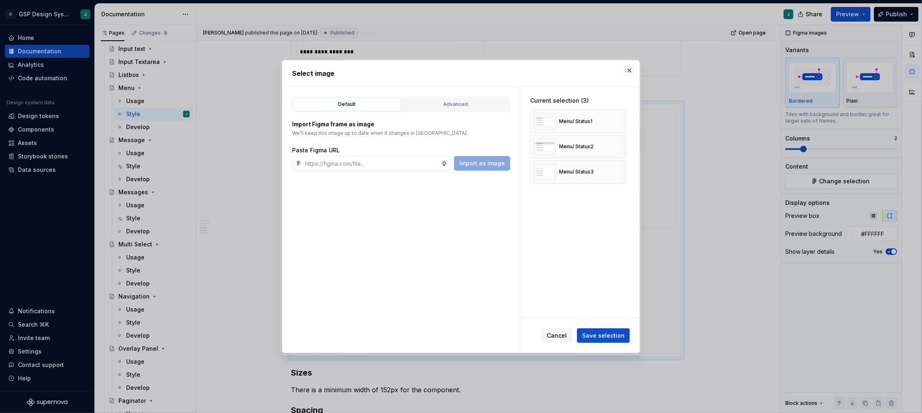
click at [628, 70] on button "button" at bounding box center [629, 70] width 11 height 11
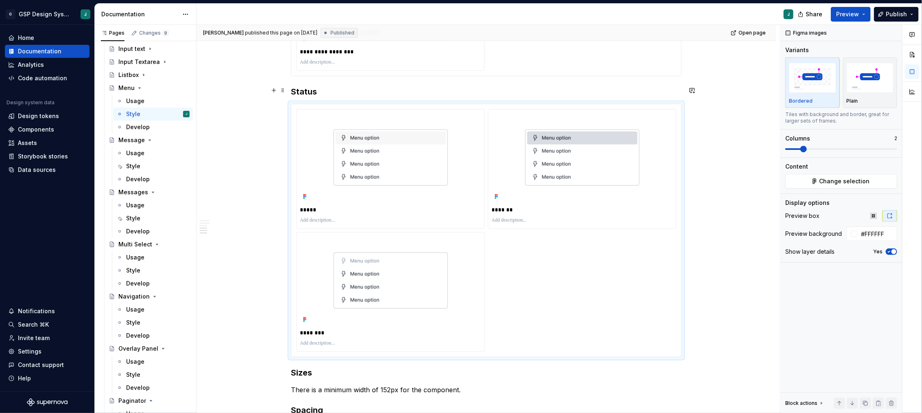
click at [325, 86] on h3 "Status" at bounding box center [486, 91] width 391 height 11
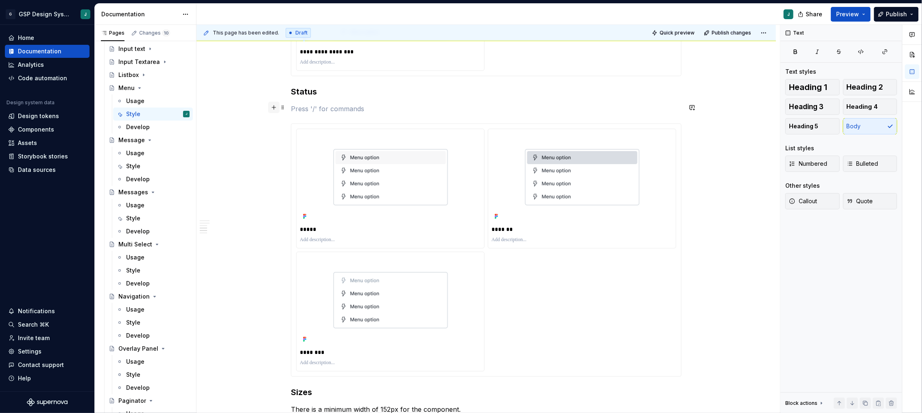
click at [277, 109] on button "button" at bounding box center [273, 107] width 11 height 11
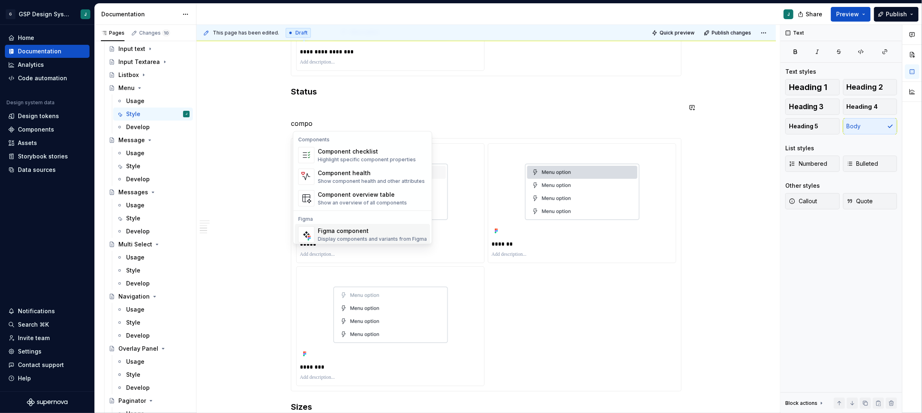
click at [336, 224] on span "Figma component Display components and variants from Figma" at bounding box center [362, 234] width 135 height 21
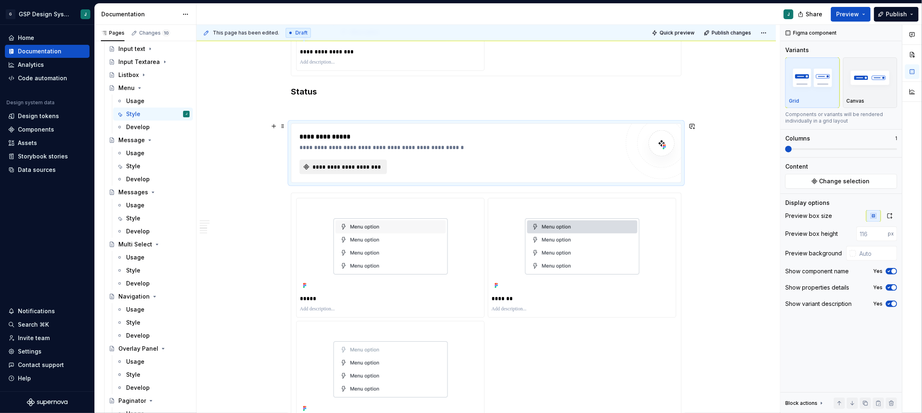
click at [330, 166] on span "**********" at bounding box center [346, 167] width 70 height 8
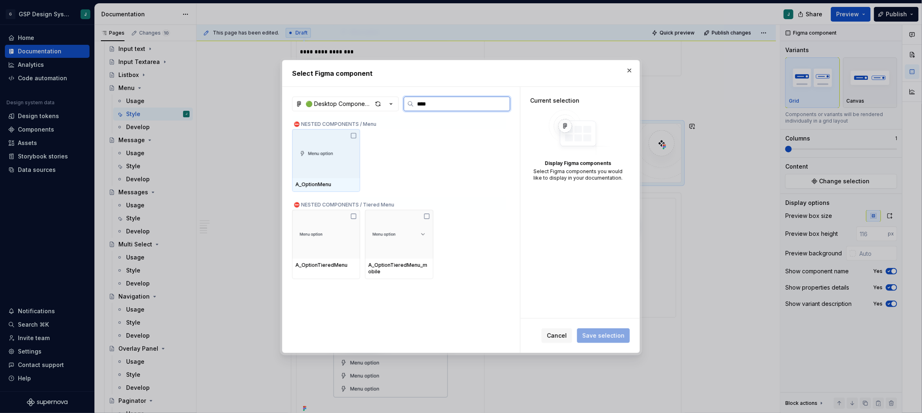
type input "*****"
click at [332, 150] on img at bounding box center [325, 153] width 61 height 13
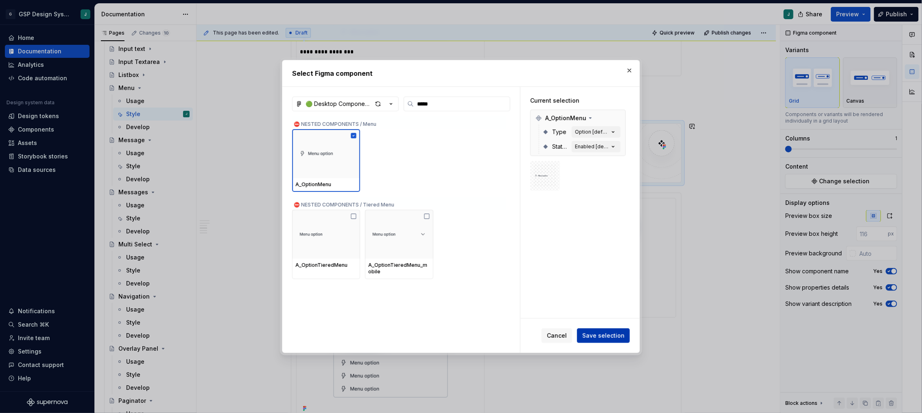
click at [602, 329] on button "Save selection" at bounding box center [603, 335] width 53 height 15
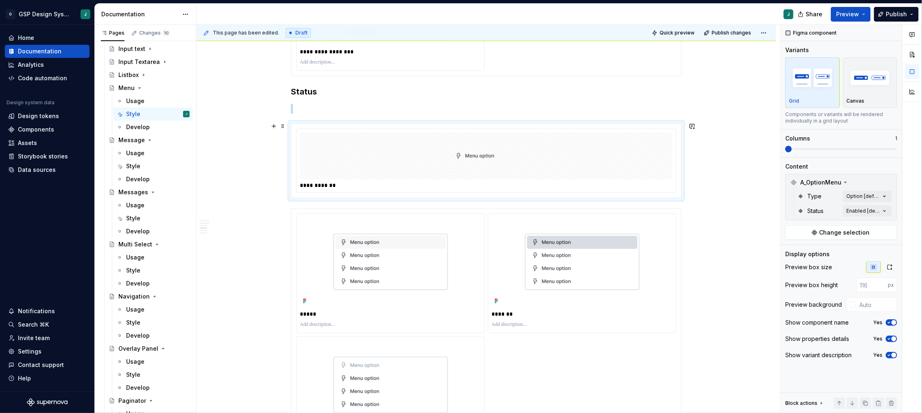
click at [448, 159] on div at bounding box center [486, 155] width 373 height 47
click at [897, 148] on span at bounding box center [894, 149] width 7 height 7
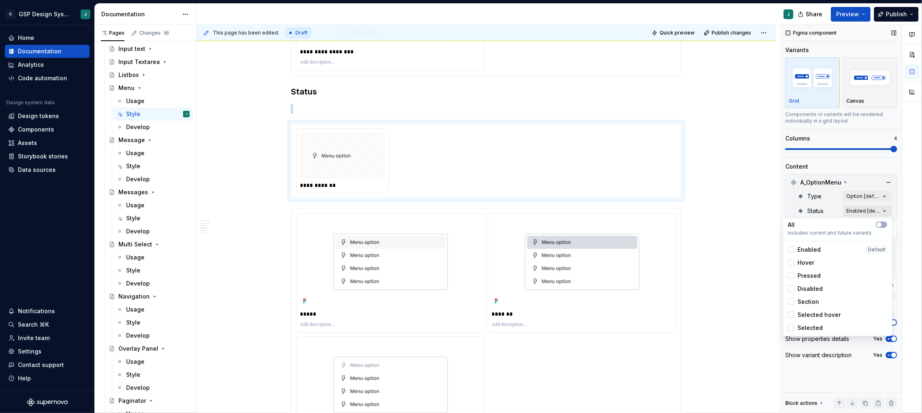
click at [864, 210] on div "Comments Open comments No comments yet Select ‘Comment’ from the block context …" at bounding box center [851, 219] width 142 height 388
click at [880, 224] on span "button" at bounding box center [879, 224] width 5 height 5
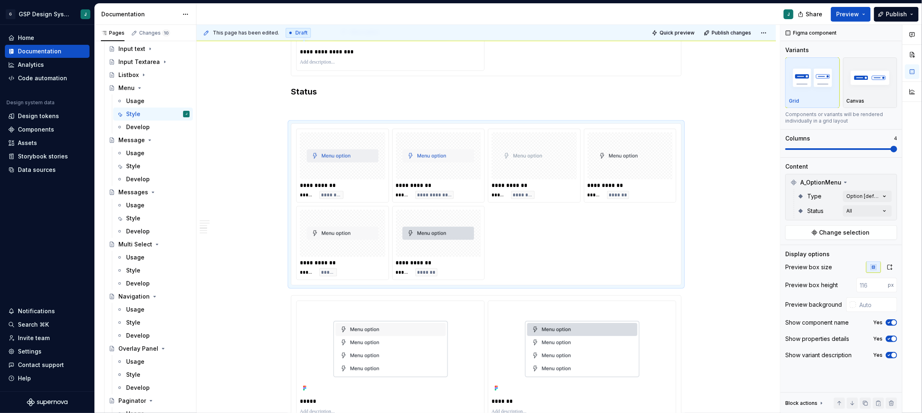
click at [301, 101] on html "G GSP Design System J Home Documentation Analytics Code automation Design syste…" at bounding box center [461, 206] width 922 height 413
click at [303, 107] on p at bounding box center [486, 109] width 391 height 10
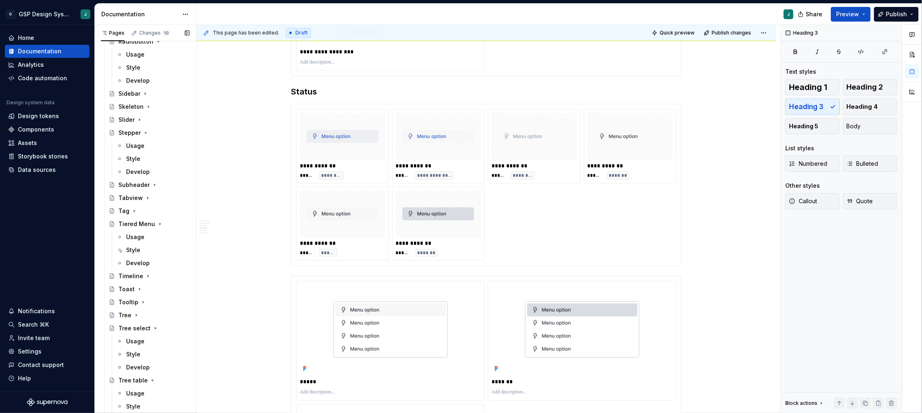
scroll to position [1319, 0]
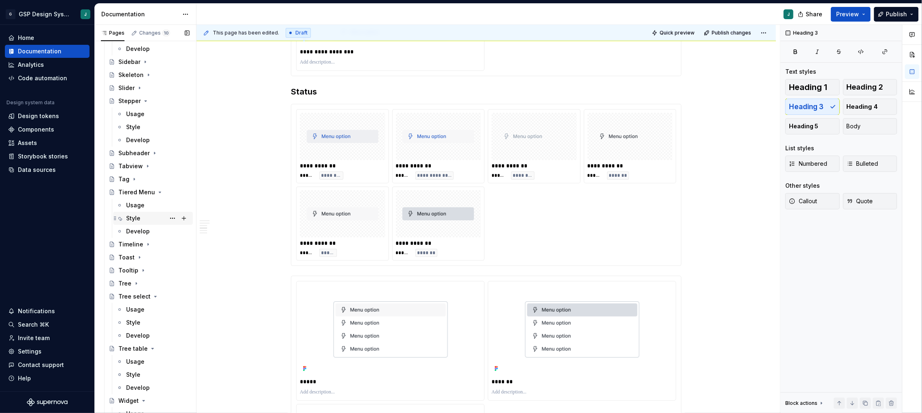
click at [138, 217] on div "Style" at bounding box center [133, 218] width 14 height 8
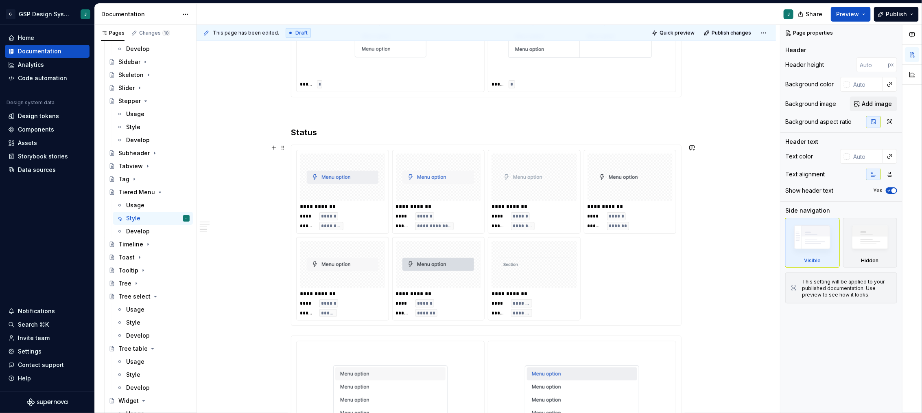
scroll to position [456, 0]
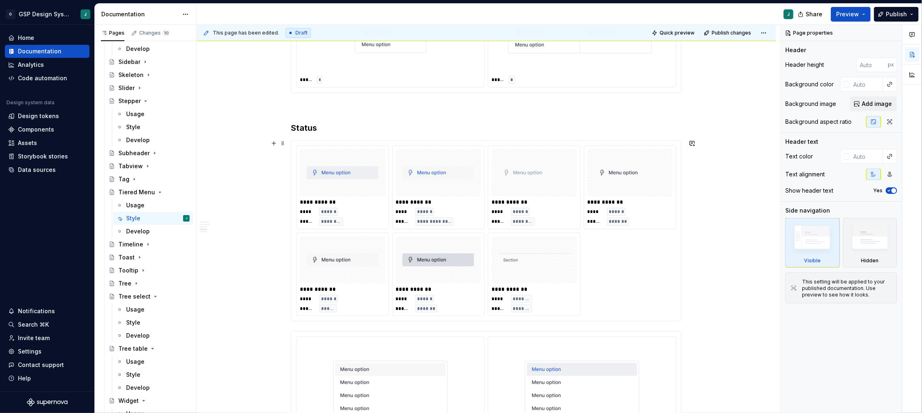
type textarea "*"
click at [611, 274] on div "**********" at bounding box center [486, 230] width 380 height 171
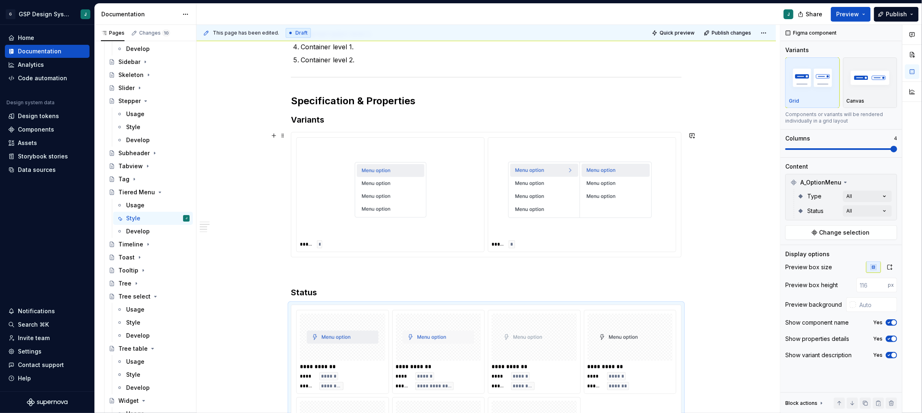
scroll to position [232, 0]
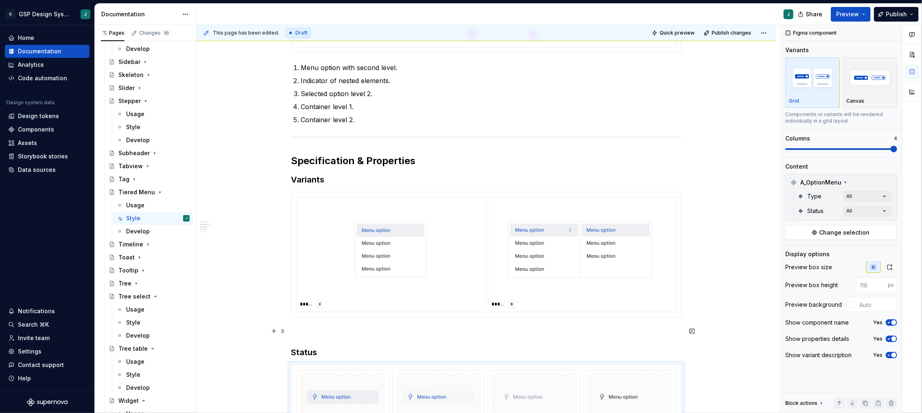
click at [310, 334] on p at bounding box center [486, 332] width 391 height 10
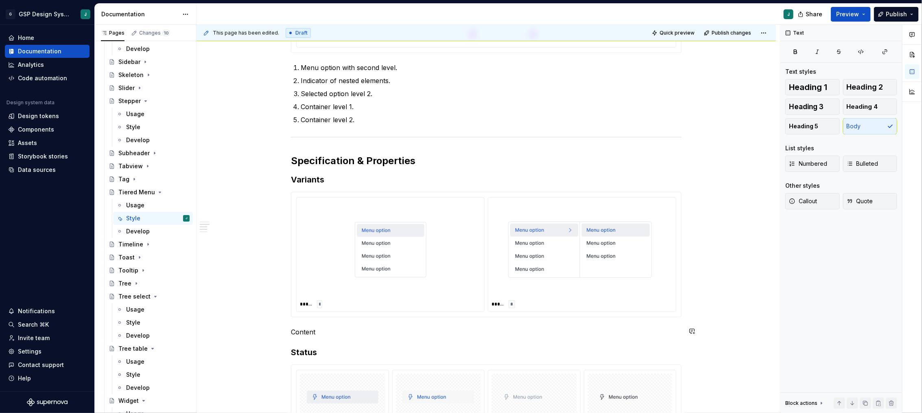
click at [310, 334] on p "Content" at bounding box center [486, 332] width 391 height 10
click at [370, 317] on button "button" at bounding box center [370, 315] width 11 height 11
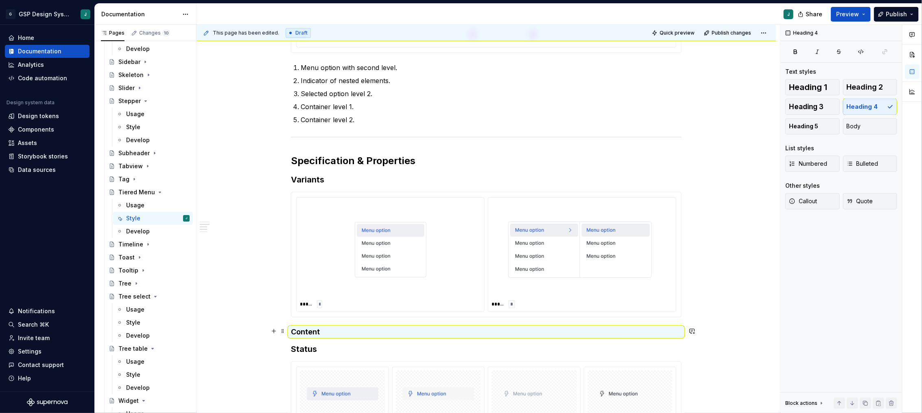
click at [337, 327] on h4 "Content" at bounding box center [486, 332] width 391 height 10
click at [326, 331] on h4 "Content" at bounding box center [486, 332] width 391 height 10
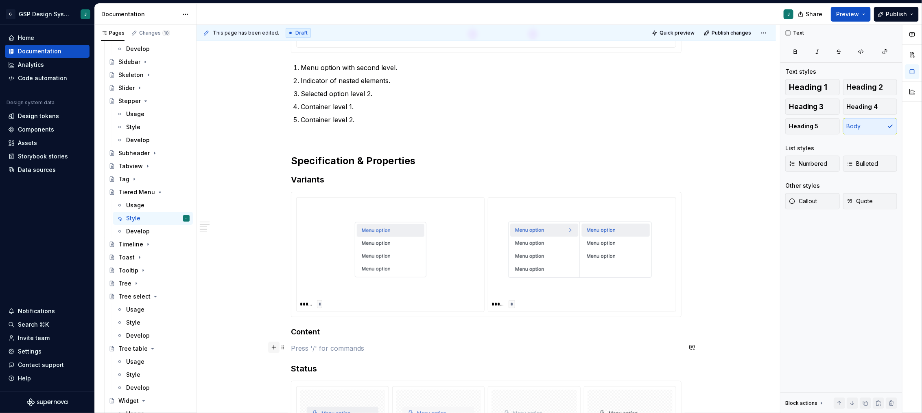
click at [274, 347] on button "button" at bounding box center [273, 346] width 11 height 11
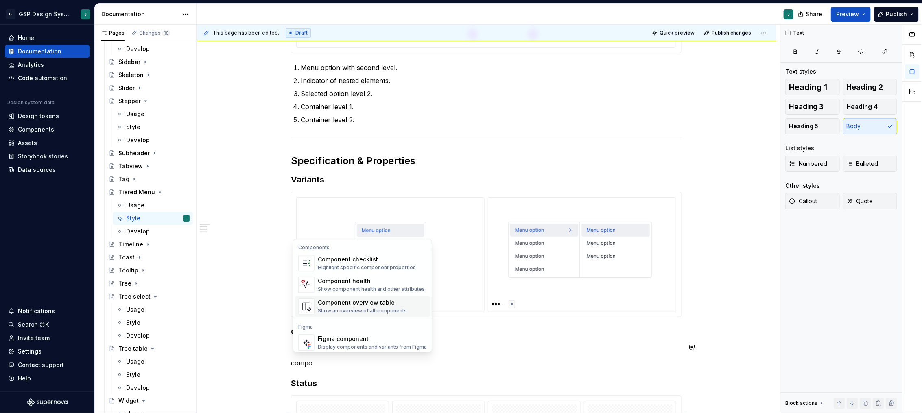
scroll to position [17, 0]
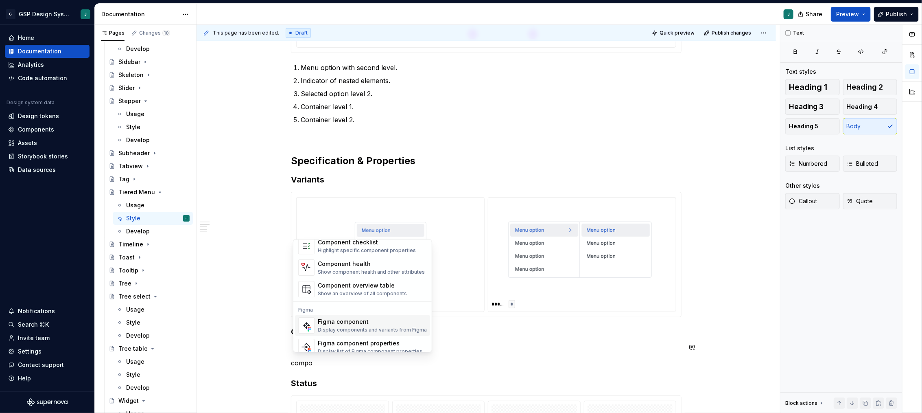
click at [350, 327] on div "Display components and variants from Figma" at bounding box center [372, 330] width 109 height 7
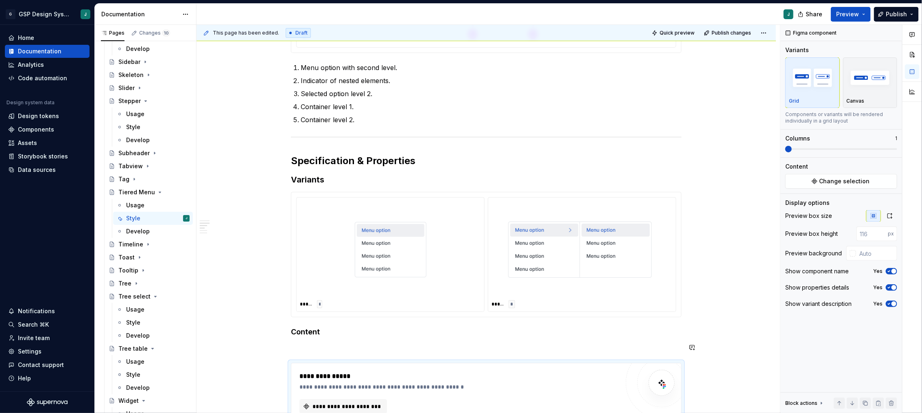
scroll to position [240, 0]
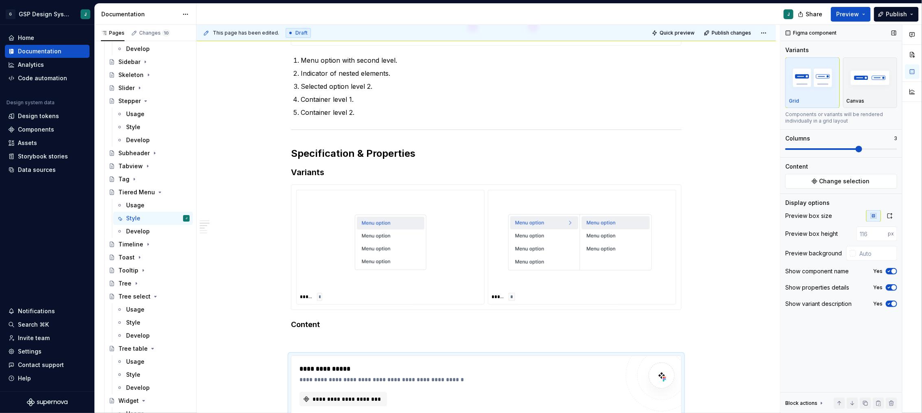
click at [845, 152] on span at bounding box center [841, 149] width 112 height 7
click at [825, 149] on span at bounding box center [841, 149] width 112 height 7
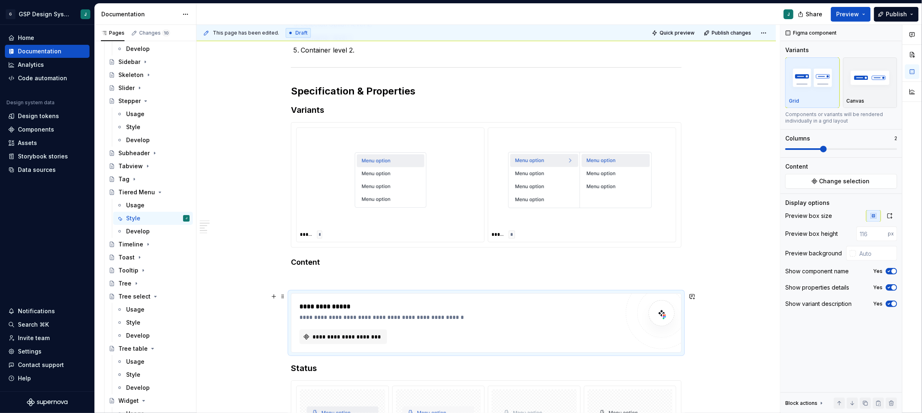
scroll to position [328, 0]
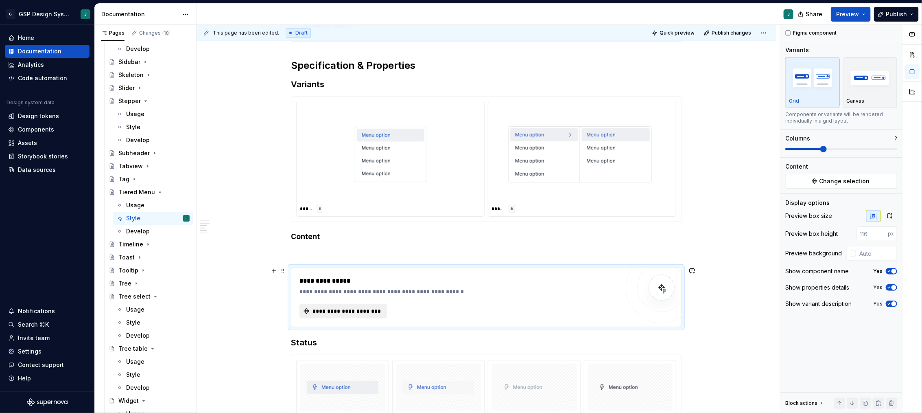
click at [346, 310] on span "**********" at bounding box center [346, 311] width 70 height 8
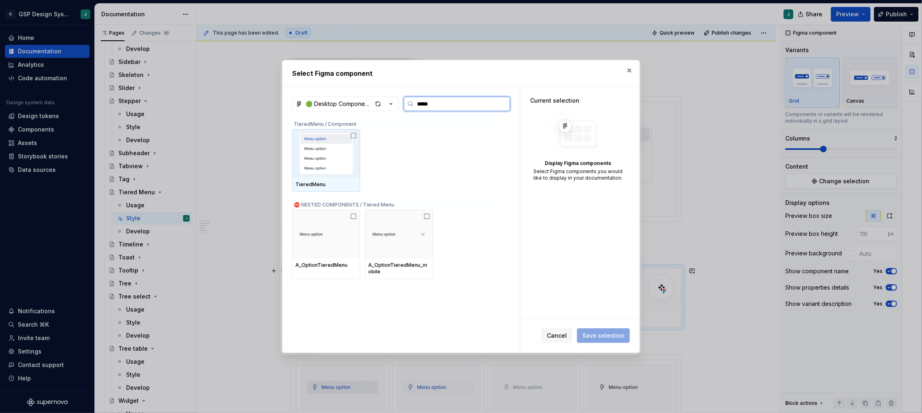
type input "******"
click at [325, 148] on img at bounding box center [325, 153] width 61 height 42
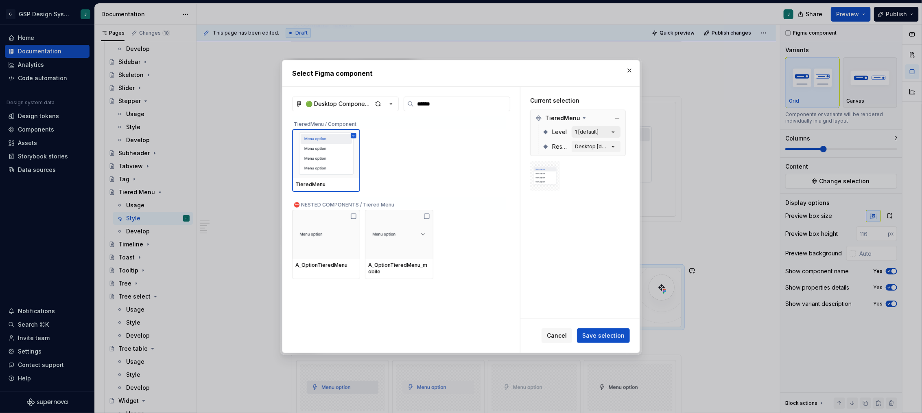
click at [609, 129] on button "1 [default]" at bounding box center [596, 131] width 49 height 11
click at [617, 129] on icon "button" at bounding box center [613, 132] width 8 height 8
click at [617, 133] on icon "button" at bounding box center [613, 132] width 8 height 8
click at [594, 335] on span "Save selection" at bounding box center [603, 335] width 42 height 8
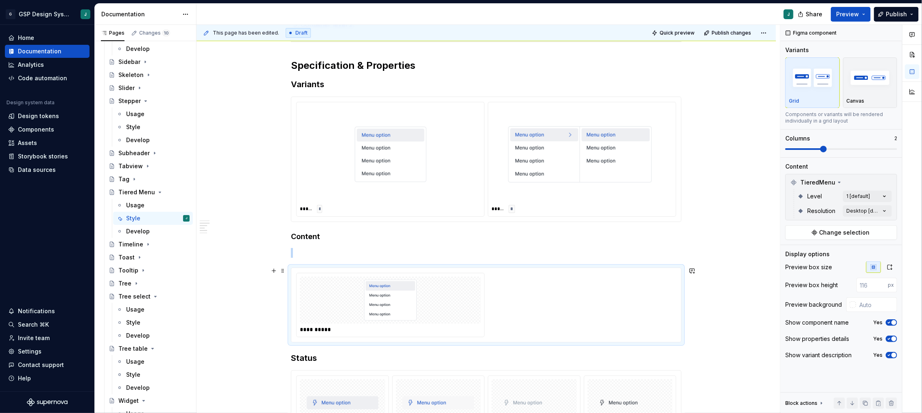
click at [467, 300] on div at bounding box center [390, 299] width 181 height 47
click at [862, 206] on div "Comments Open comments No comments yet Select ‘Comment’ from the block context …" at bounding box center [851, 219] width 142 height 388
click at [869, 188] on div "Comments Open comments No comments yet Select ‘Comment’ from the block context …" at bounding box center [851, 219] width 142 height 388
click at [869, 197] on div "Comments Open comments No comments yet Select ‘Comment’ from the block context …" at bounding box center [851, 219] width 142 height 388
click at [790, 234] on div at bounding box center [791, 234] width 7 height 7
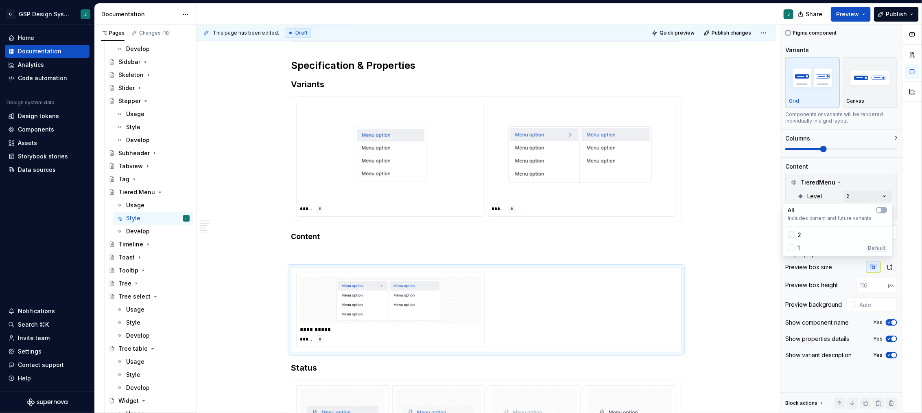
click at [791, 235] on icon at bounding box center [791, 235] width 0 height 0
click at [520, 301] on html "G GSP Design System J Home Documentation Analytics Code automation Design syste…" at bounding box center [461, 206] width 922 height 413
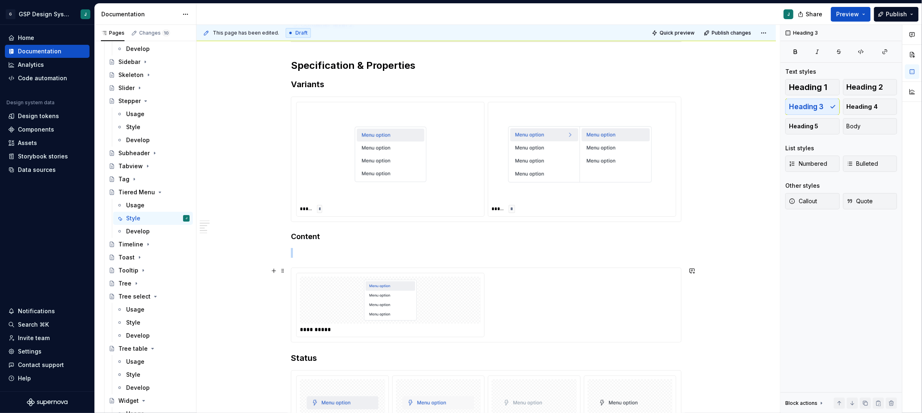
click at [520, 301] on div "**********" at bounding box center [486, 305] width 380 height 64
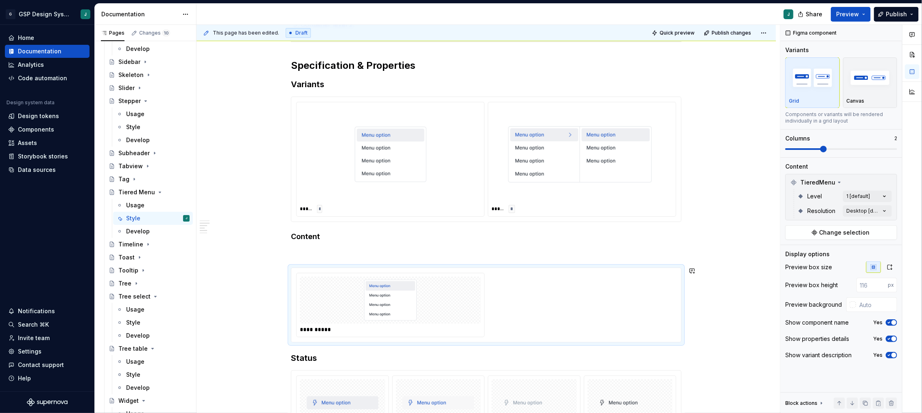
click at [345, 249] on p at bounding box center [486, 253] width 391 height 10
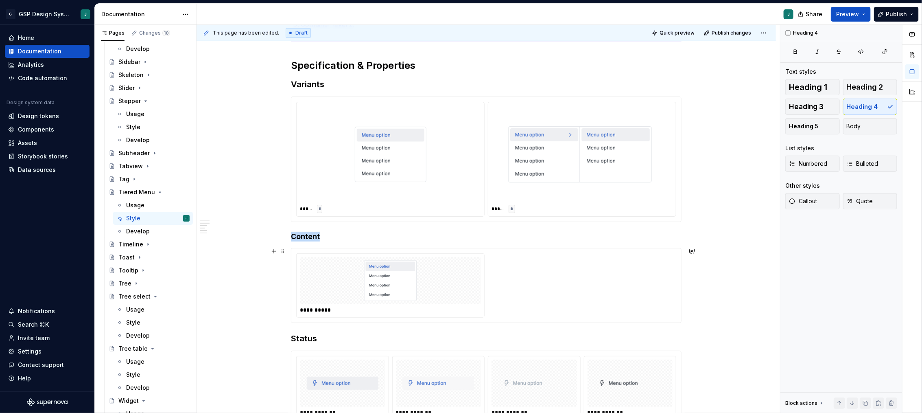
click at [402, 266] on img at bounding box center [391, 280] width 72 height 41
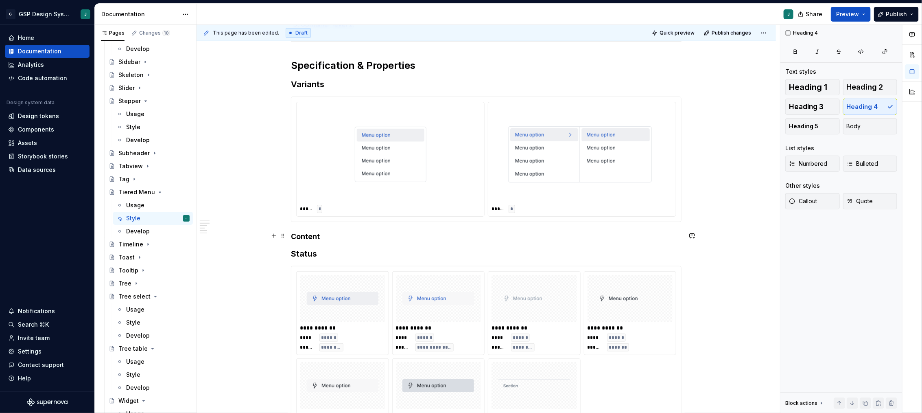
click at [349, 233] on h4 "Content" at bounding box center [486, 236] width 391 height 10
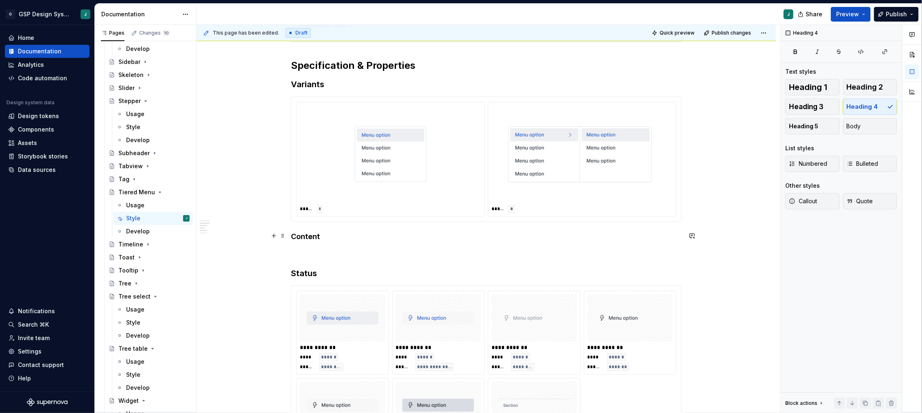
click at [308, 235] on h4 "Content" at bounding box center [486, 236] width 391 height 10
click at [371, 219] on button "button" at bounding box center [370, 219] width 11 height 11
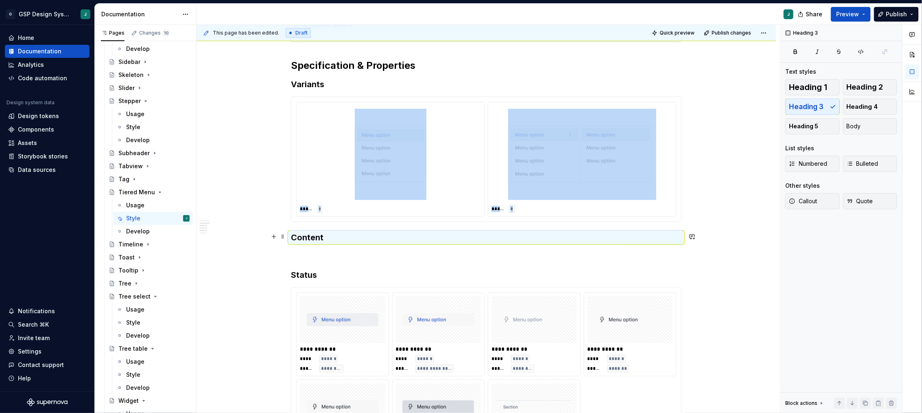
click at [347, 233] on h3 "Content" at bounding box center [486, 236] width 391 height 11
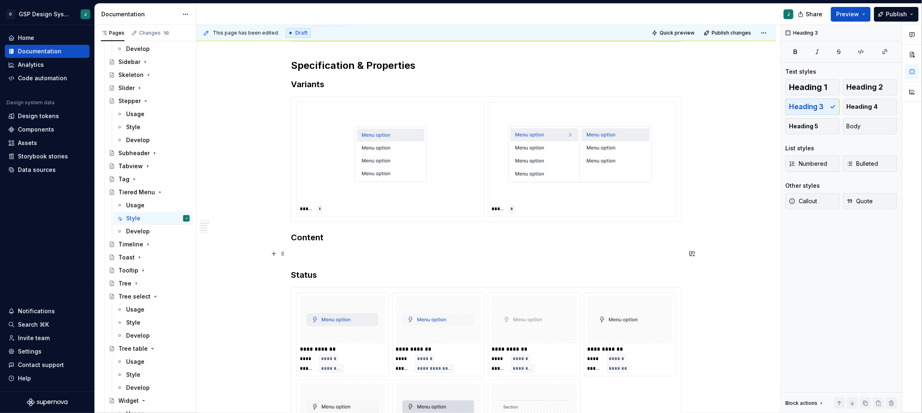
click at [308, 251] on p at bounding box center [486, 254] width 391 height 10
click at [275, 253] on button "button" at bounding box center [273, 253] width 11 height 11
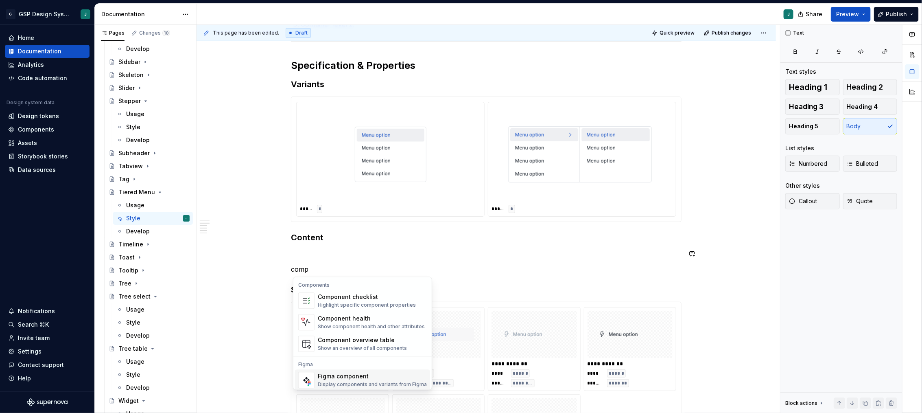
click at [360, 378] on div "Figma component" at bounding box center [372, 376] width 109 height 8
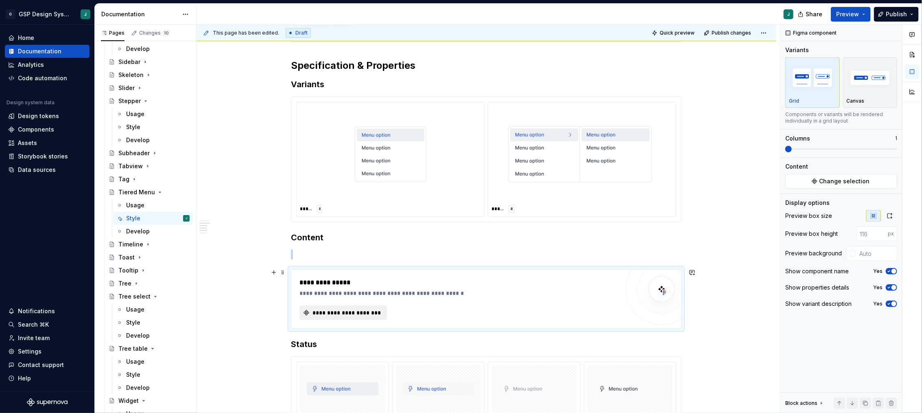
click at [346, 310] on span "**********" at bounding box center [346, 312] width 70 height 8
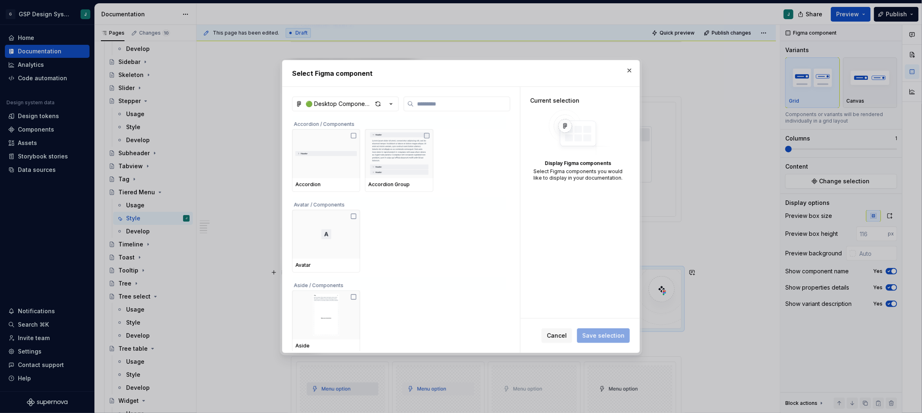
type textarea "*"
type input "*"
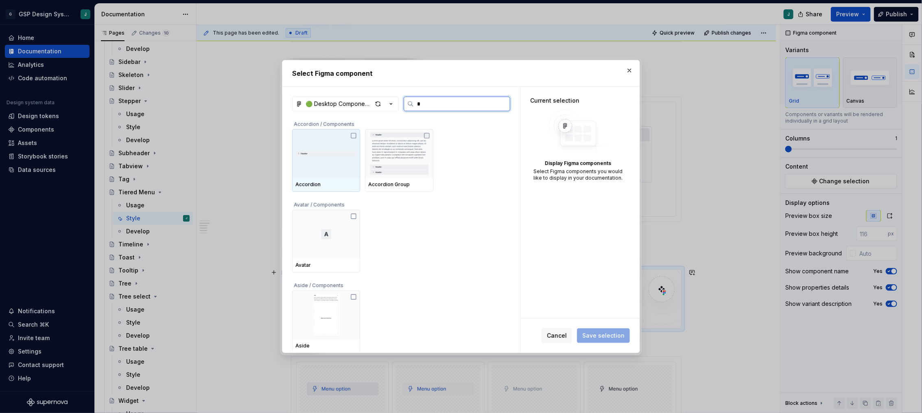
type textarea "*"
type input "*"
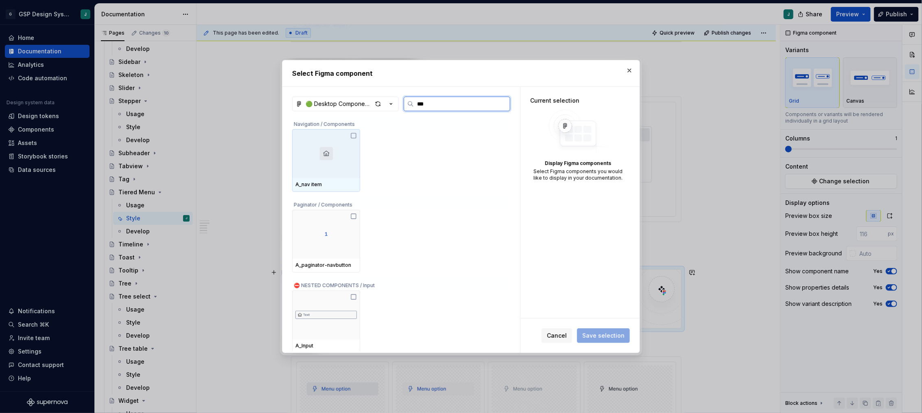
type input "****"
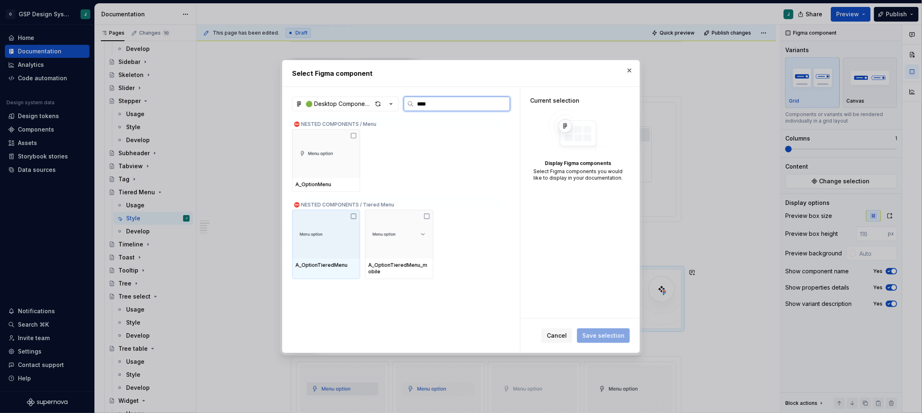
click at [317, 245] on div at bounding box center [326, 234] width 68 height 49
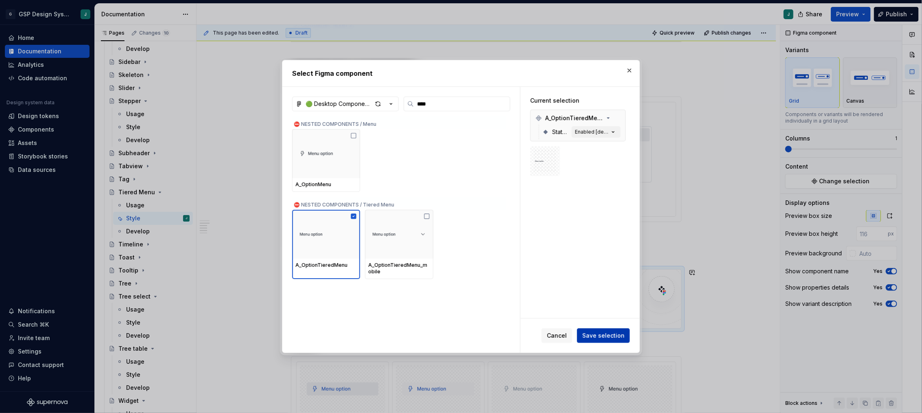
click at [597, 334] on span "Save selection" at bounding box center [603, 335] width 42 height 8
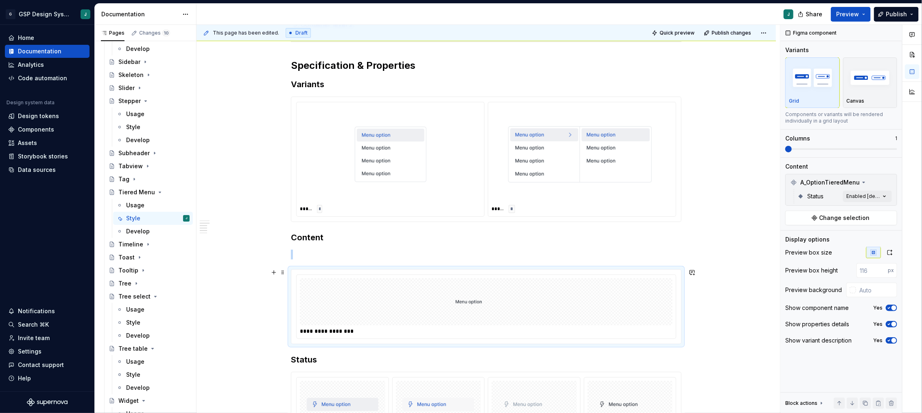
click at [430, 300] on div at bounding box center [486, 301] width 373 height 47
click at [813, 148] on span at bounding box center [841, 149] width 112 height 2
click at [857, 197] on div "Comments Open comments No comments yet Select ‘Comment’ from the block context …" at bounding box center [851, 219] width 142 height 388
click at [474, 308] on html "G GSP Design System J Home Documentation Analytics Code automation Design syste…" at bounding box center [461, 206] width 922 height 413
click at [449, 303] on div at bounding box center [390, 301] width 181 height 47
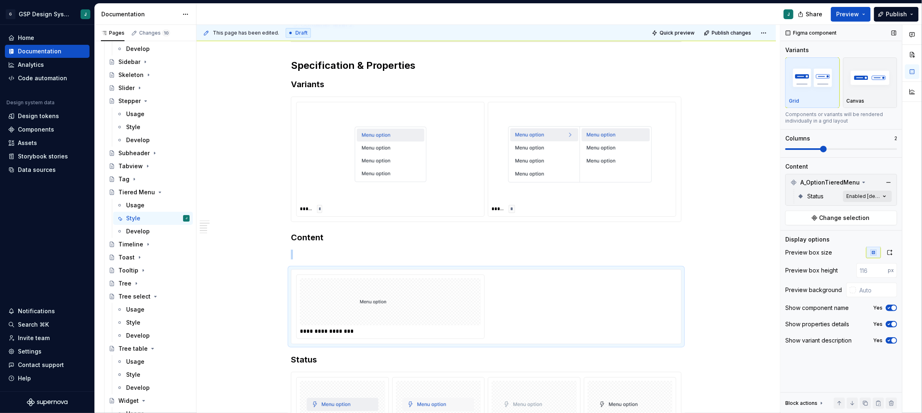
click at [864, 193] on div "Comments Open comments No comments yet Select ‘Comment’ from the block context …" at bounding box center [851, 219] width 142 height 388
click at [864, 194] on div "Comments Open comments No comments yet Select ‘Comment’ from the block context …" at bounding box center [851, 219] width 142 height 388
click at [864, 216] on span "Change selection" at bounding box center [844, 218] width 50 height 8
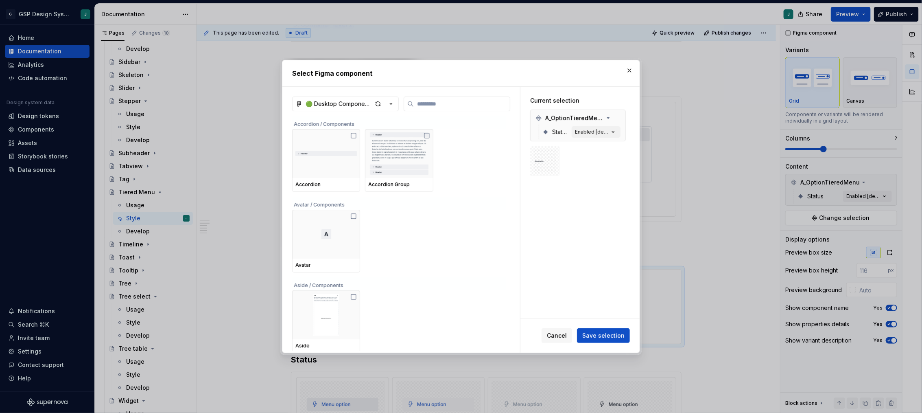
type textarea "*"
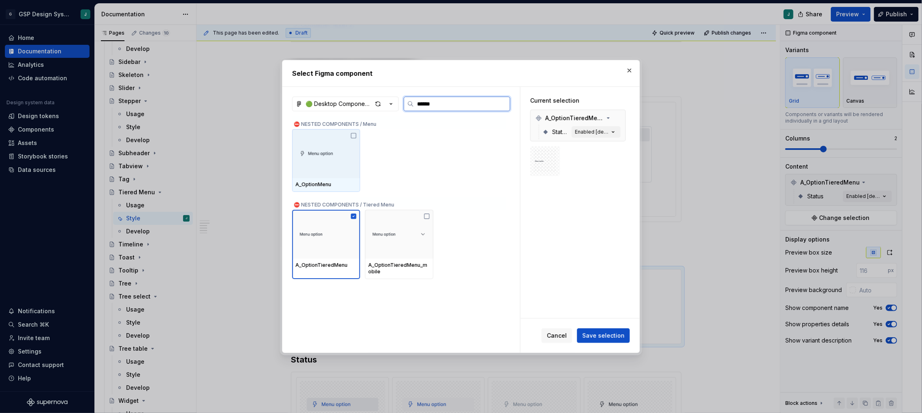
type input "*******"
click at [596, 131] on div "Enabled [default]" at bounding box center [592, 132] width 34 height 7
click at [596, 132] on div "Enabled [default]" at bounding box center [592, 132] width 34 height 7
click at [617, 132] on icon "button" at bounding box center [613, 132] width 8 height 8
click at [630, 66] on button "button" at bounding box center [629, 70] width 11 height 11
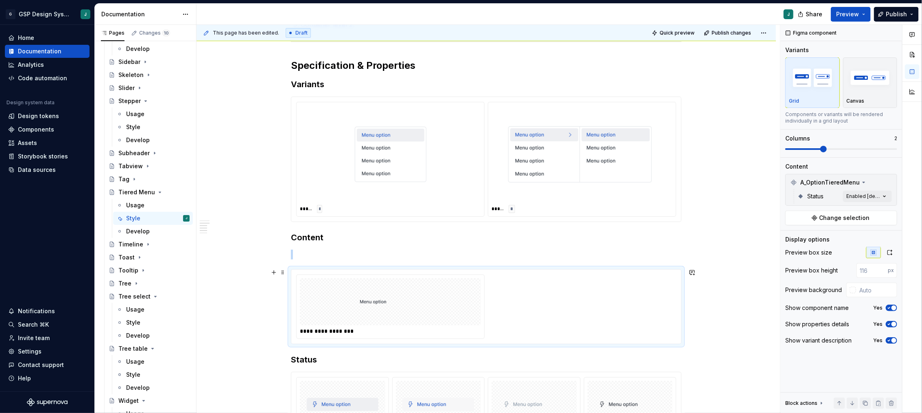
click at [421, 295] on img at bounding box center [391, 301] width 72 height 41
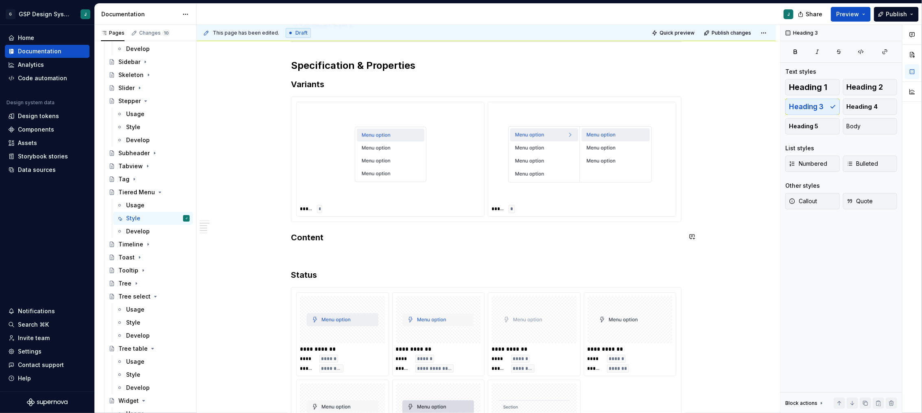
click at [301, 250] on p at bounding box center [486, 254] width 391 height 10
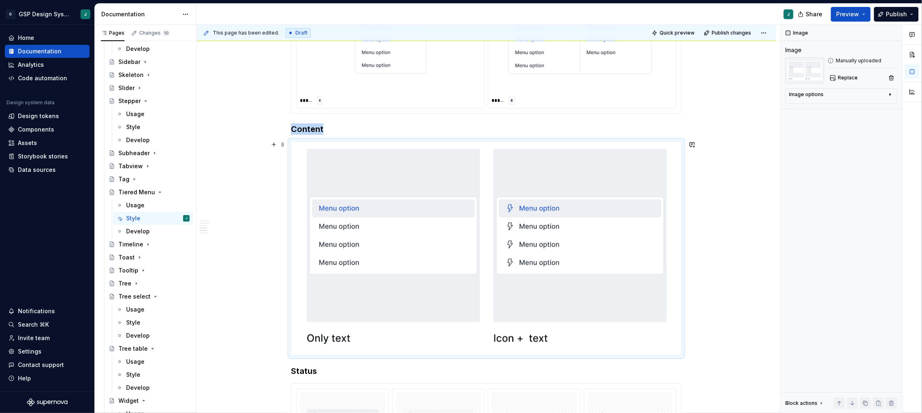
scroll to position [443, 0]
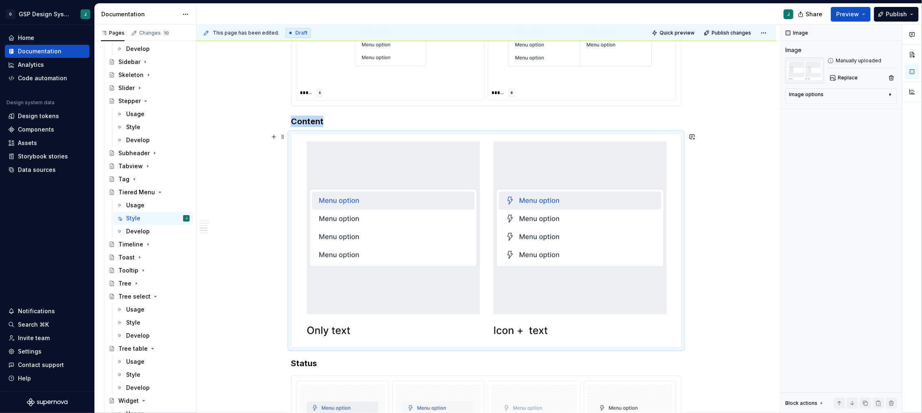
click at [612, 284] on img at bounding box center [486, 240] width 390 height 213
click at [681, 339] on img at bounding box center [486, 240] width 390 height 213
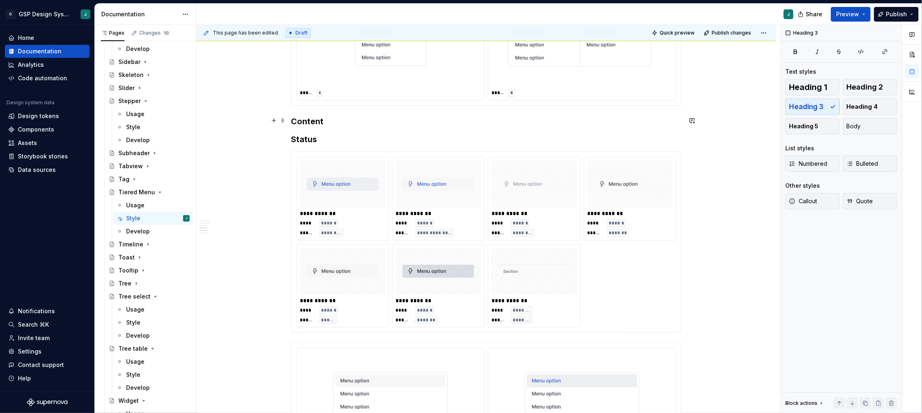
scroll to position [402, 0]
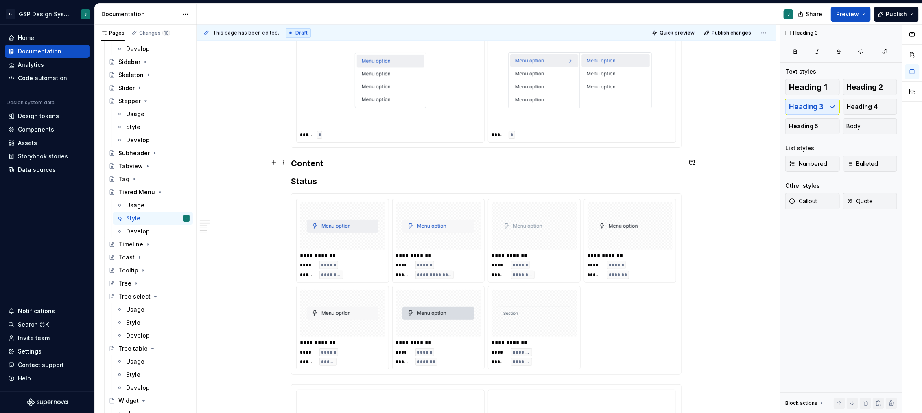
click at [301, 164] on h3 "Content" at bounding box center [486, 162] width 391 height 11
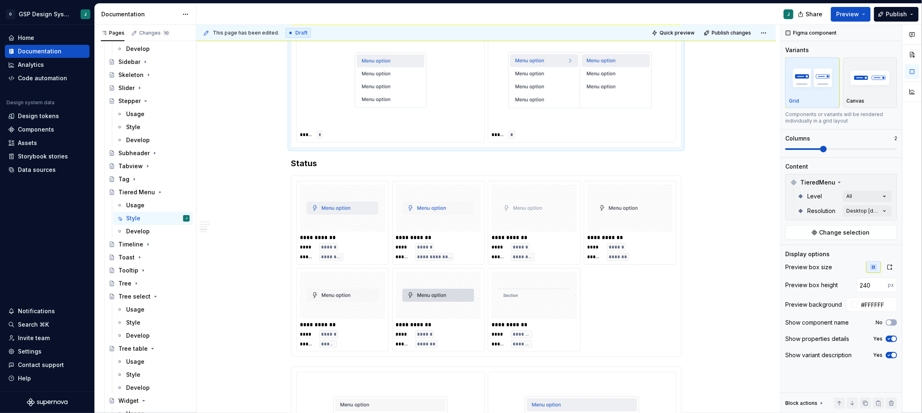
scroll to position [398, 0]
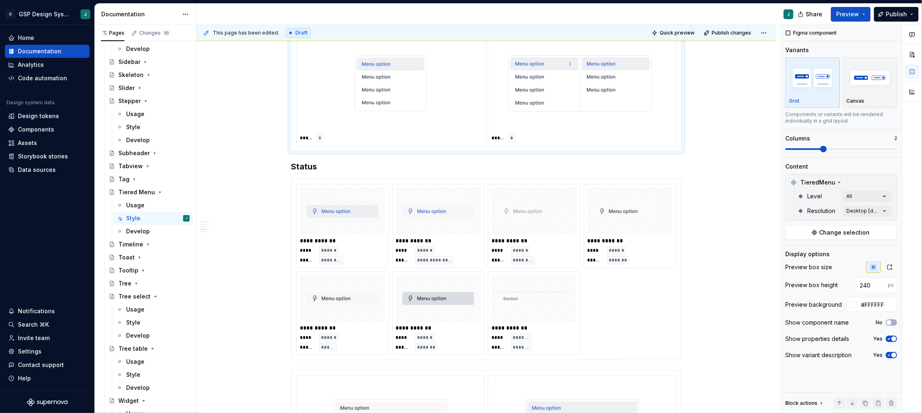
type textarea "*"
